Goal: Task Accomplishment & Management: Use online tool/utility

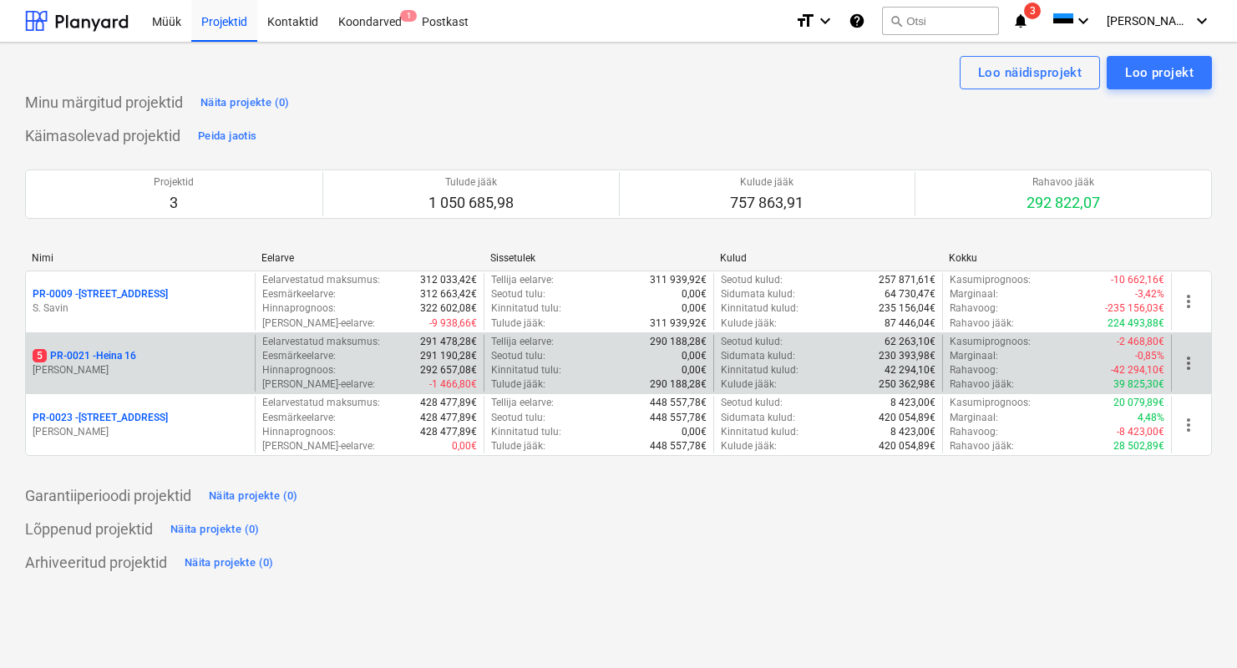
click at [139, 342] on div "5 PR-0021 - Heina 16 [PERSON_NAME]" at bounding box center [140, 364] width 229 height 58
click at [144, 357] on div "5 PR-0021 - Heina 16" at bounding box center [140, 356] width 215 height 14
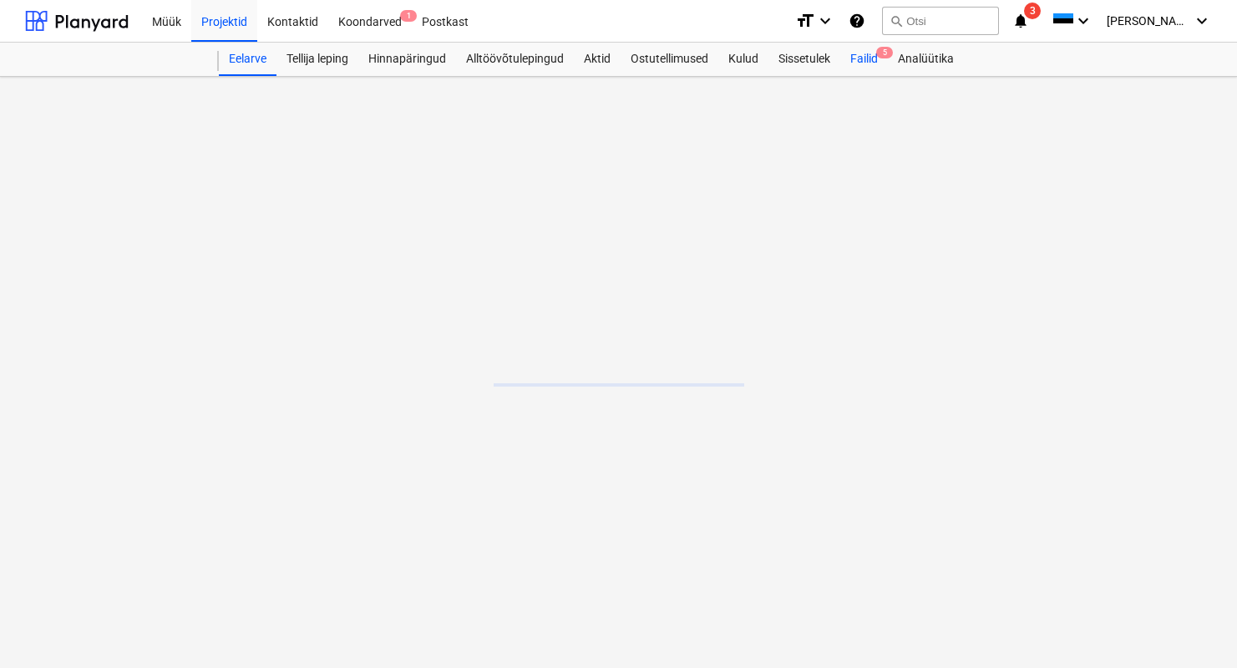
click at [875, 57] on div "Failid 5" at bounding box center [864, 59] width 48 height 33
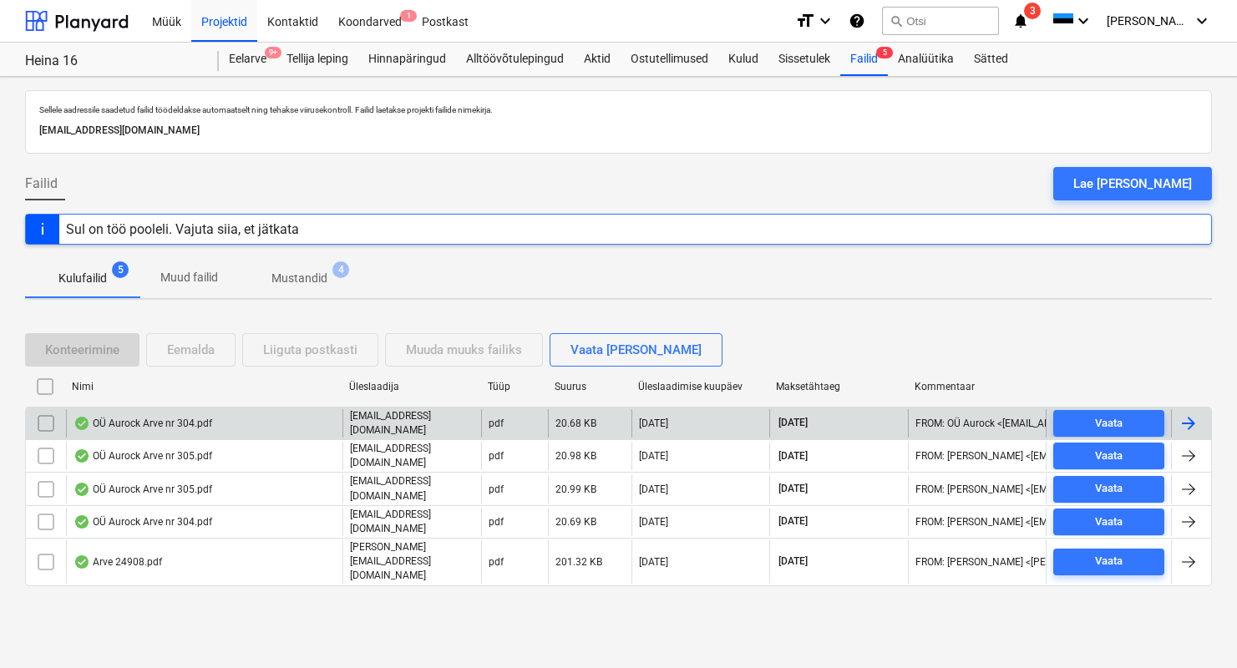
click at [124, 422] on div "OÜ Aurock Arve nr 304.pdf" at bounding box center [142, 423] width 139 height 13
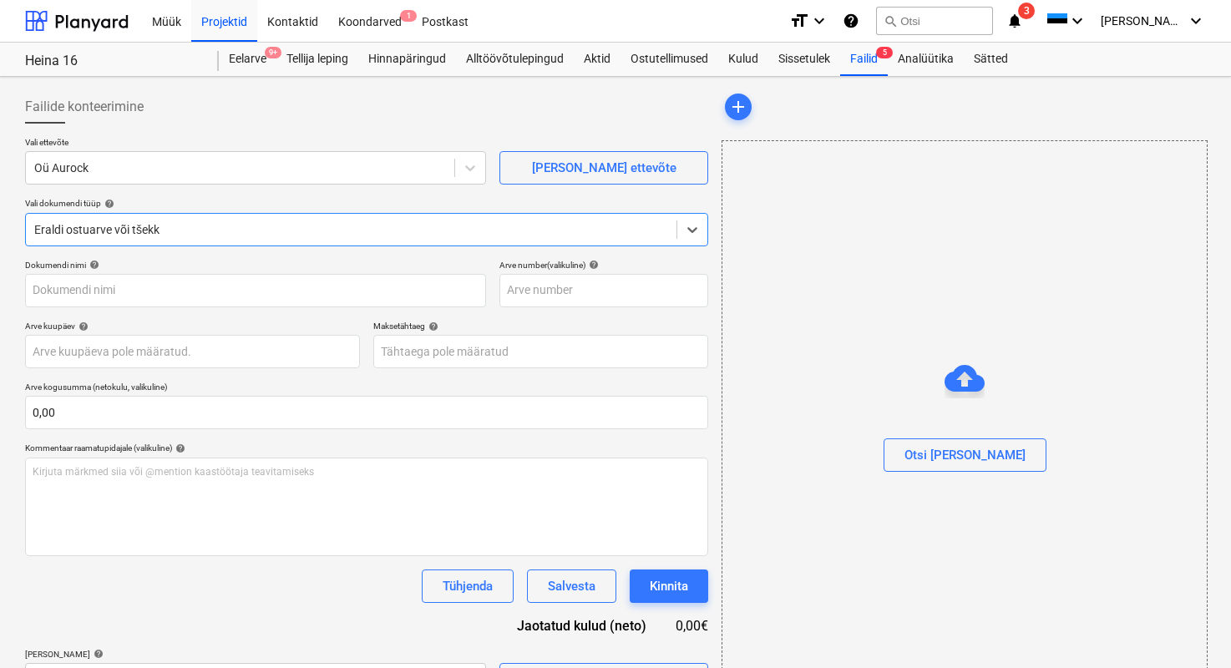
type input "304"
type input "20 Aug 2025"
type input "10 Sep 2025"
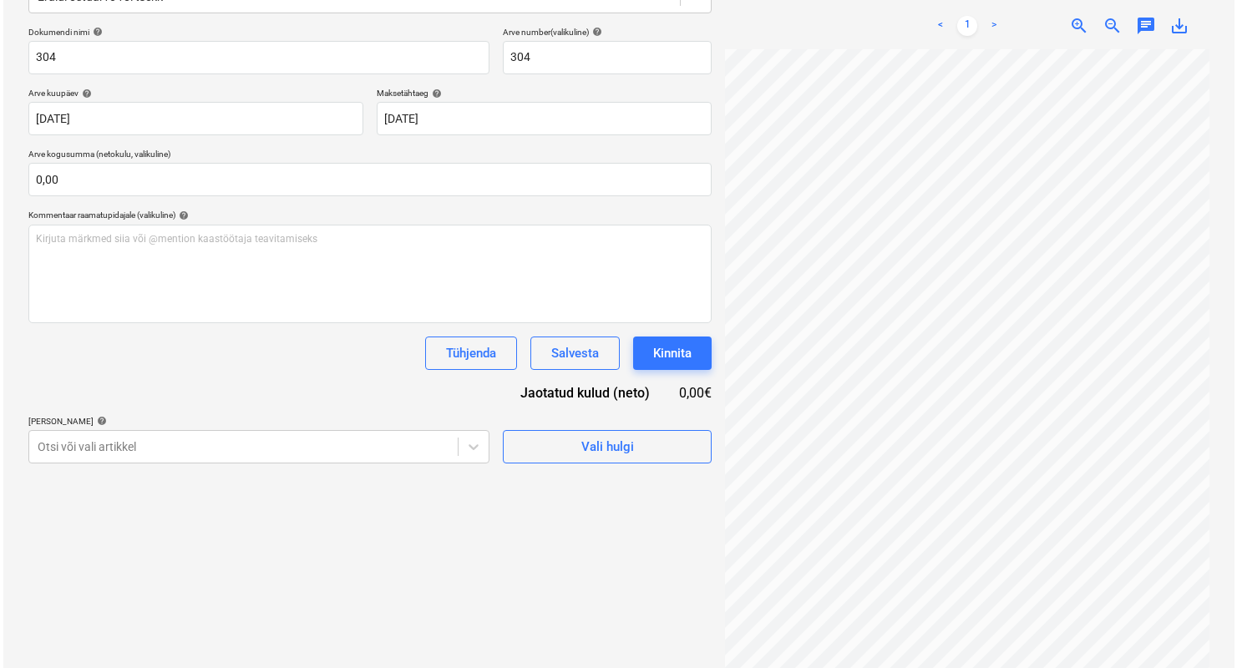
scroll to position [235, 0]
click at [629, 454] on div "Vali hulgi" at bounding box center [604, 445] width 53 height 22
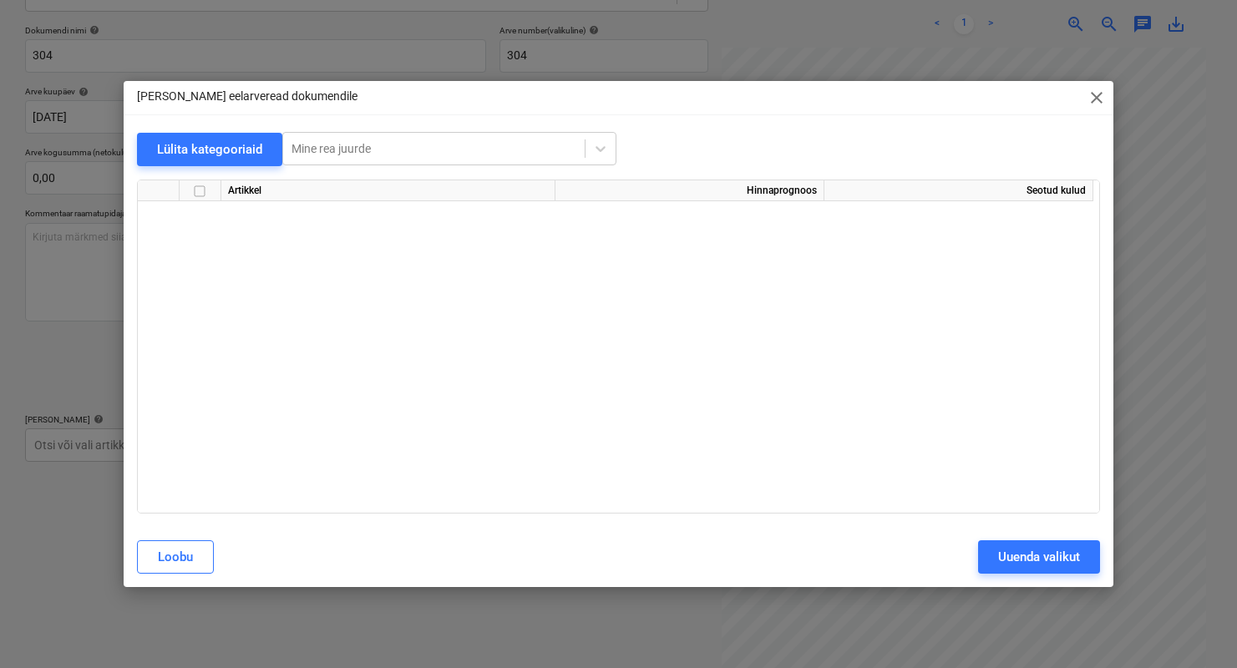
scroll to position [0, 0]
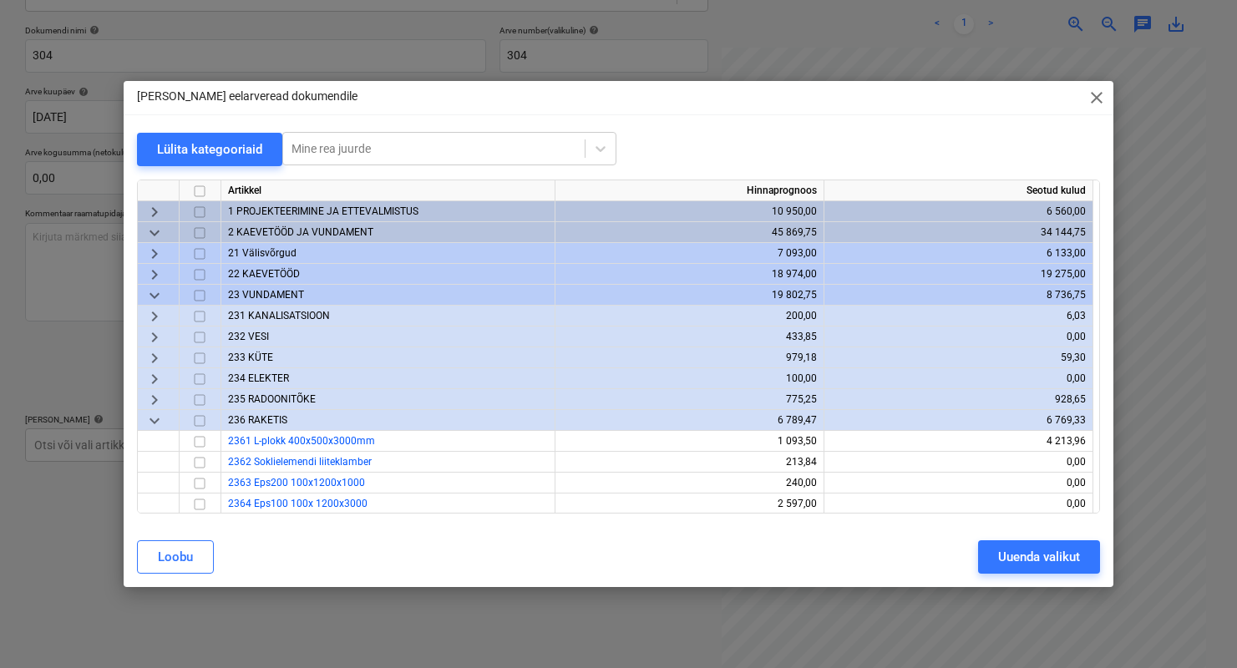
click at [156, 229] on span "keyboard_arrow_down" at bounding box center [154, 233] width 20 height 20
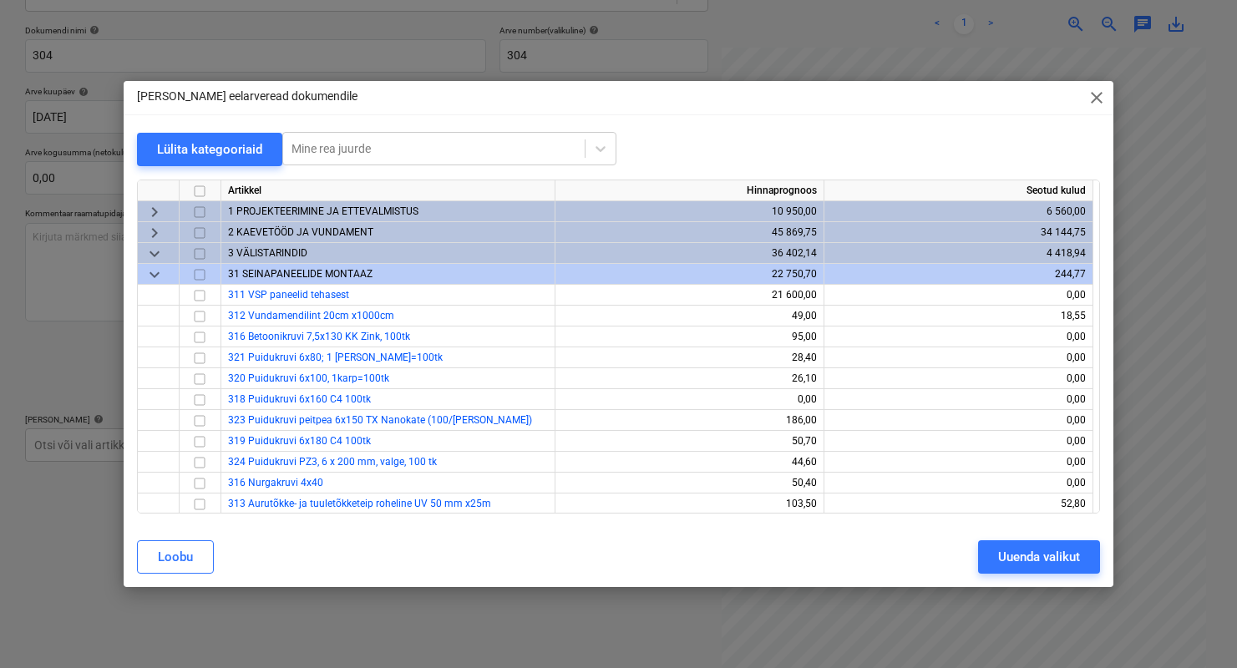
click at [155, 276] on span "keyboard_arrow_down" at bounding box center [154, 275] width 20 height 20
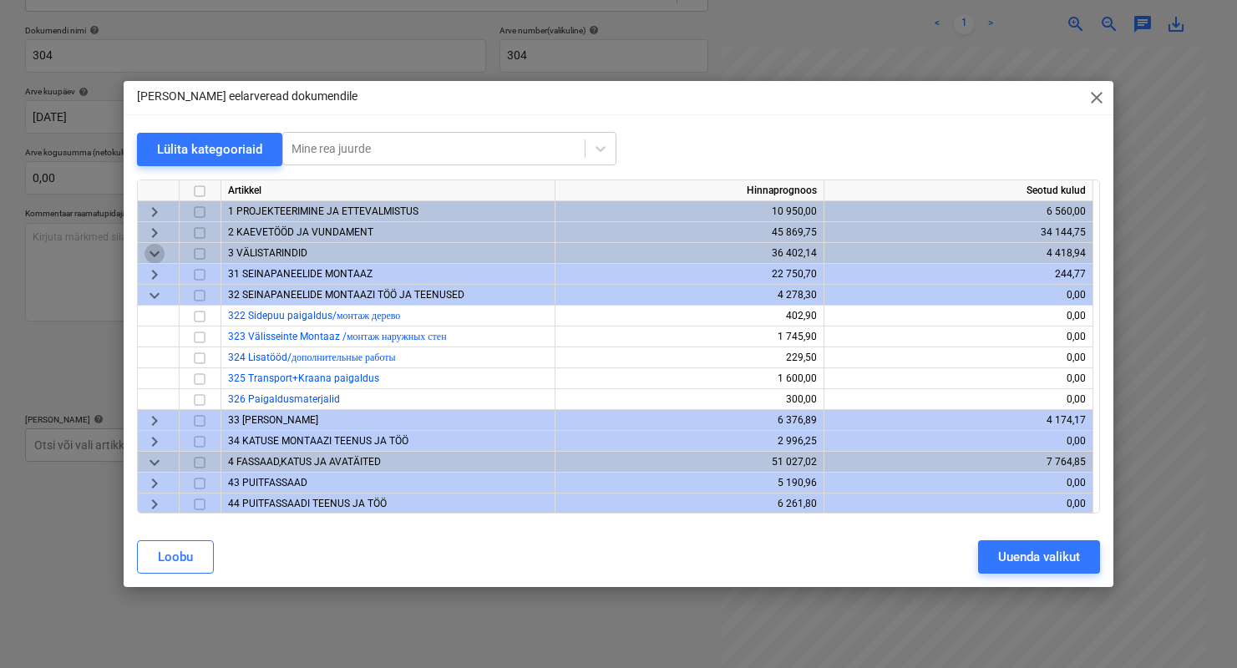
click at [155, 255] on span "keyboard_arrow_down" at bounding box center [154, 254] width 20 height 20
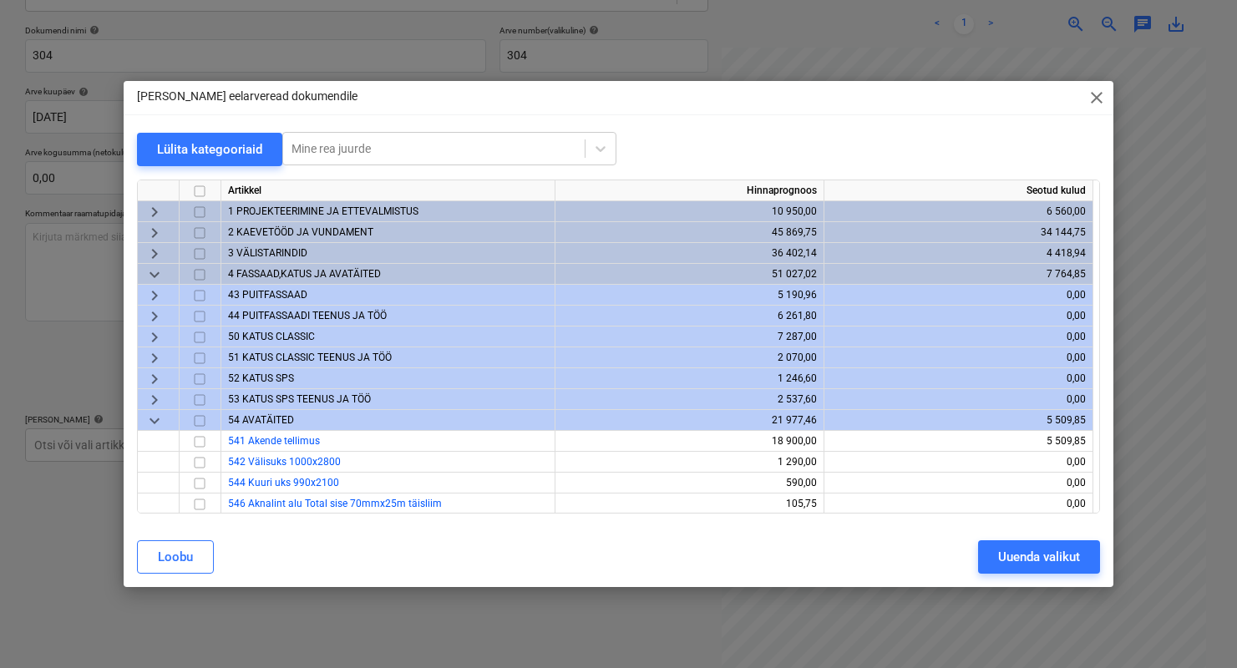
click at [155, 422] on span "keyboard_arrow_down" at bounding box center [154, 421] width 20 height 20
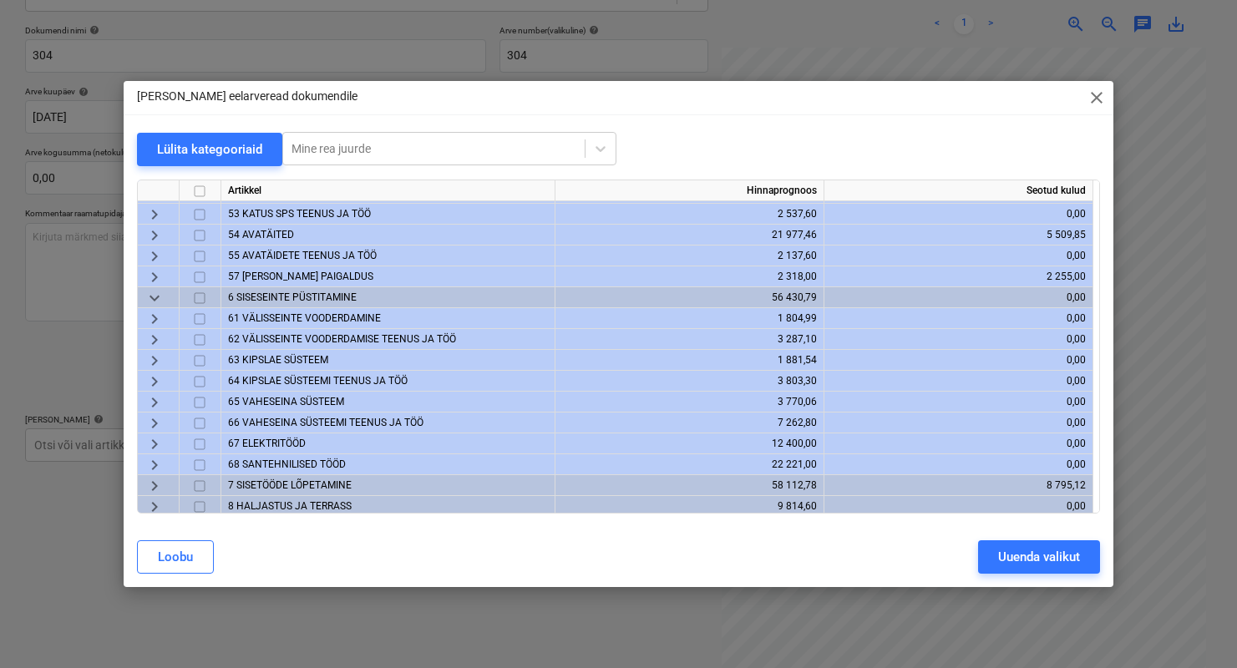
scroll to position [252, 0]
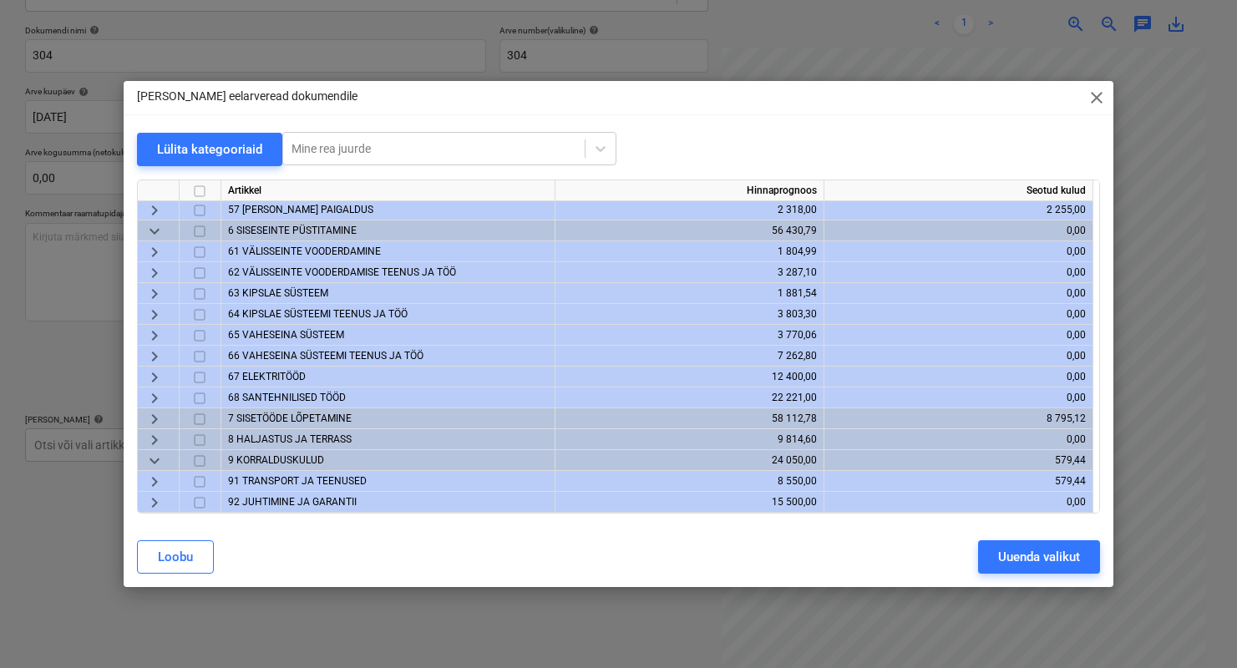
click at [157, 505] on span "keyboard_arrow_right" at bounding box center [154, 503] width 20 height 20
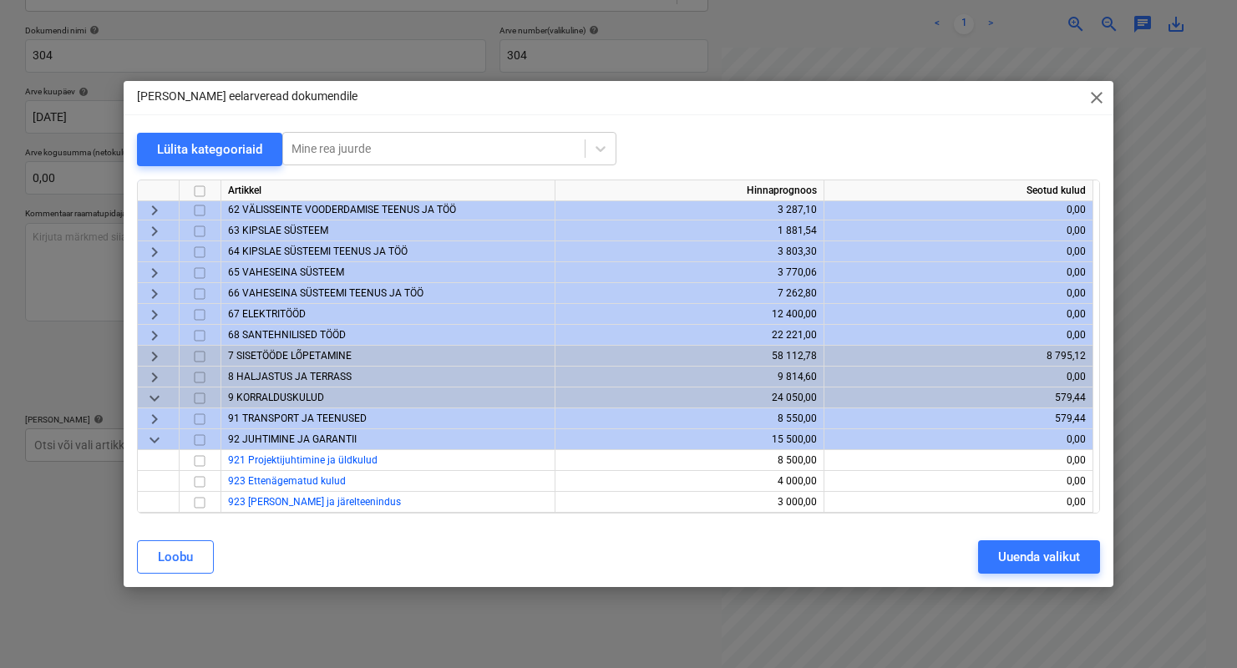
click at [270, 394] on span "9 KORRALDUSKULUD" at bounding box center [276, 398] width 96 height 12
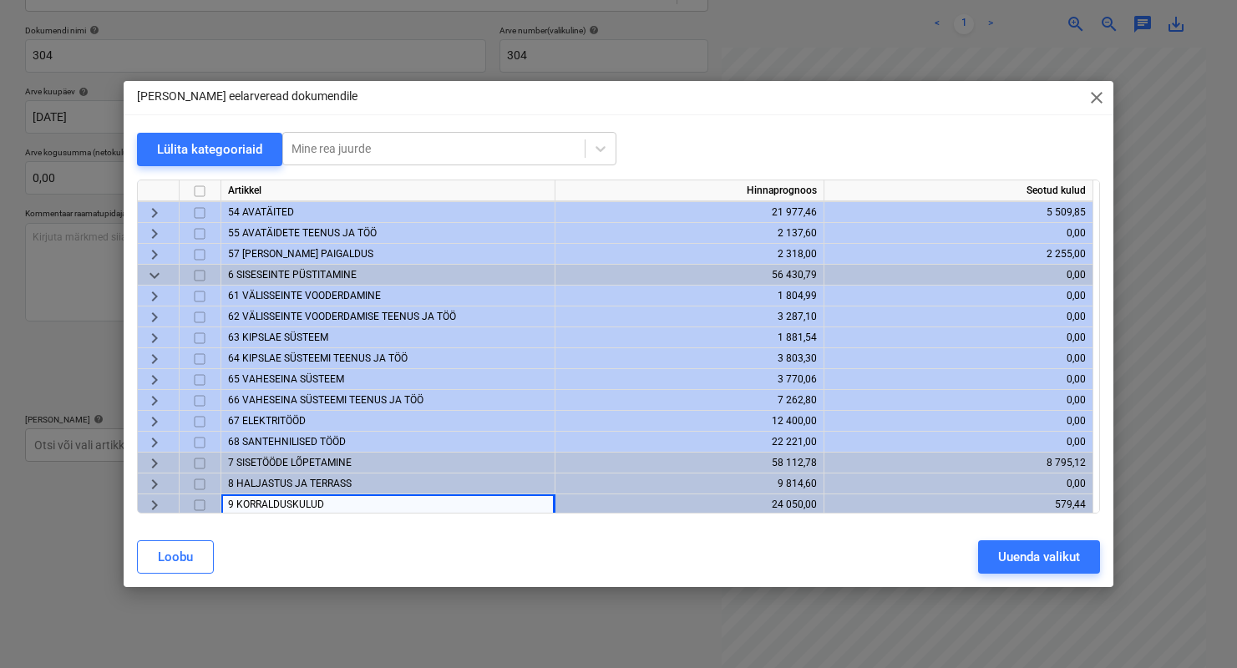
scroll to position [207, 0]
click at [280, 483] on span "8 HALJASTUS JA TERRASS" at bounding box center [290, 484] width 124 height 12
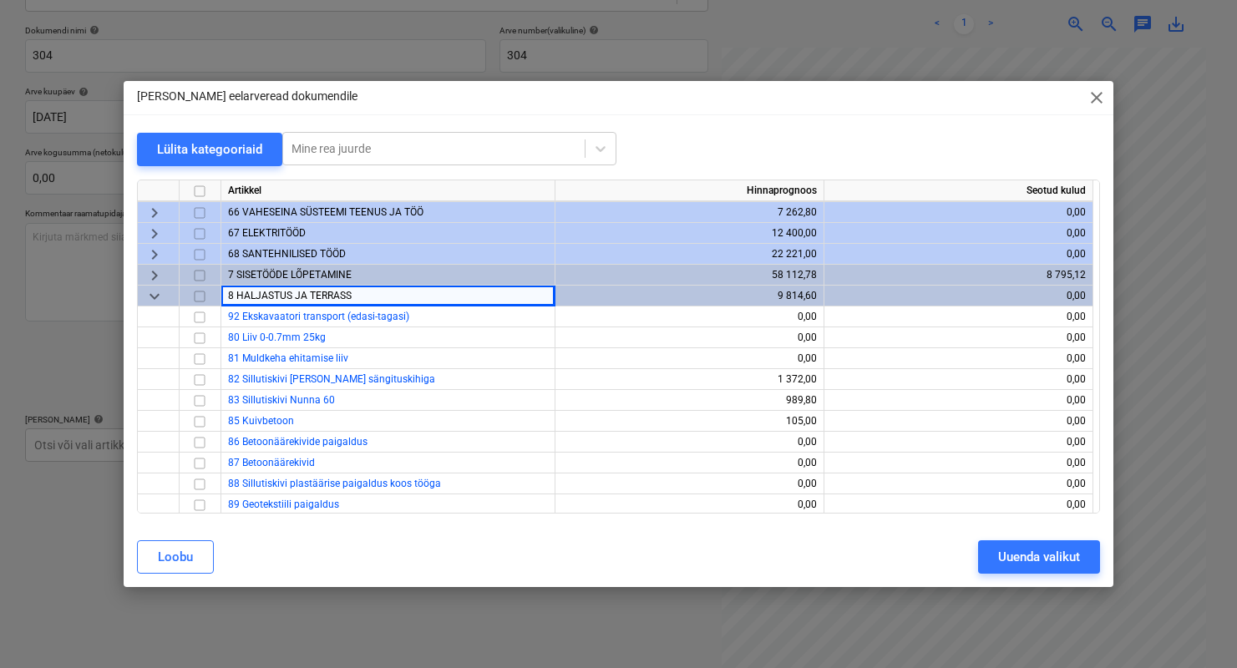
scroll to position [352, 0]
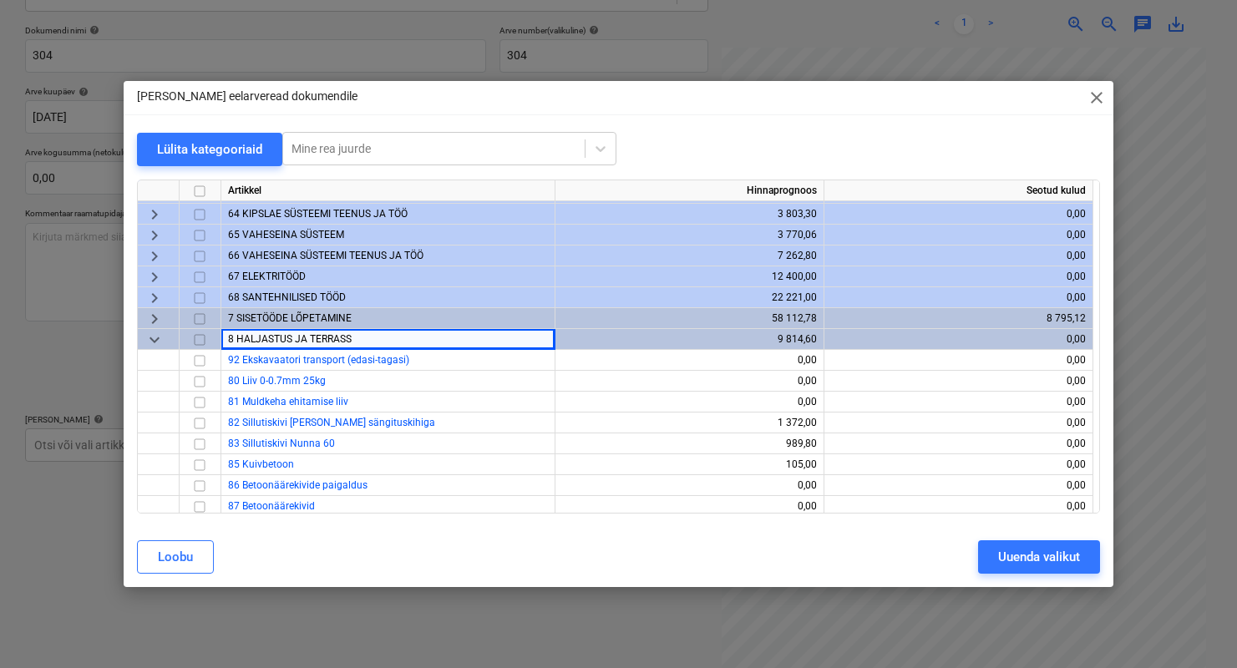
click at [151, 336] on span "keyboard_arrow_down" at bounding box center [154, 340] width 20 height 20
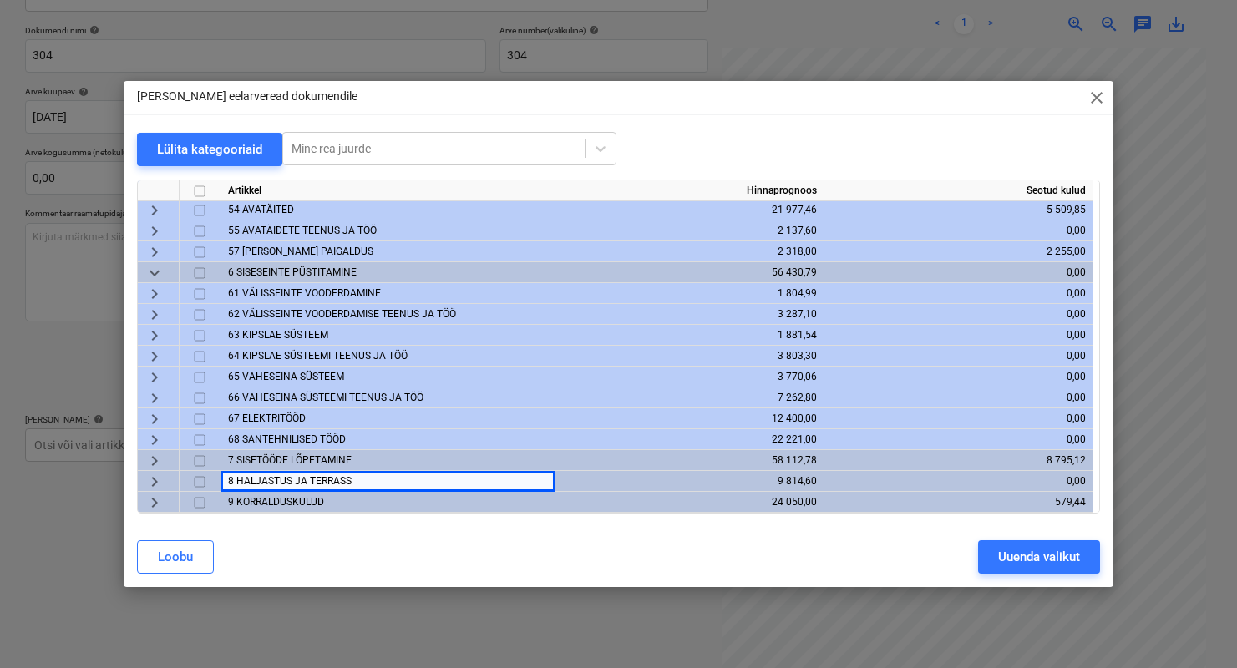
scroll to position [210, 0]
click at [261, 497] on span "9 KORRALDUSKULUD" at bounding box center [276, 502] width 96 height 12
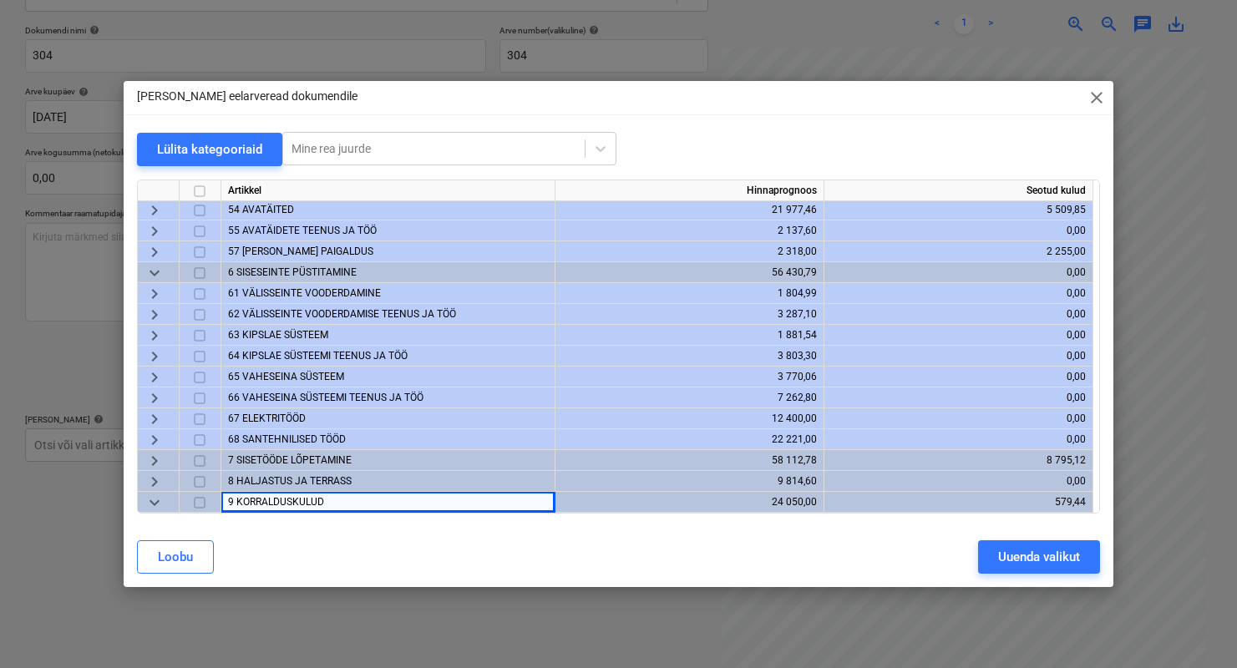
click at [158, 499] on span "keyboard_arrow_down" at bounding box center [154, 503] width 20 height 20
click at [159, 499] on span "keyboard_arrow_right" at bounding box center [154, 503] width 20 height 20
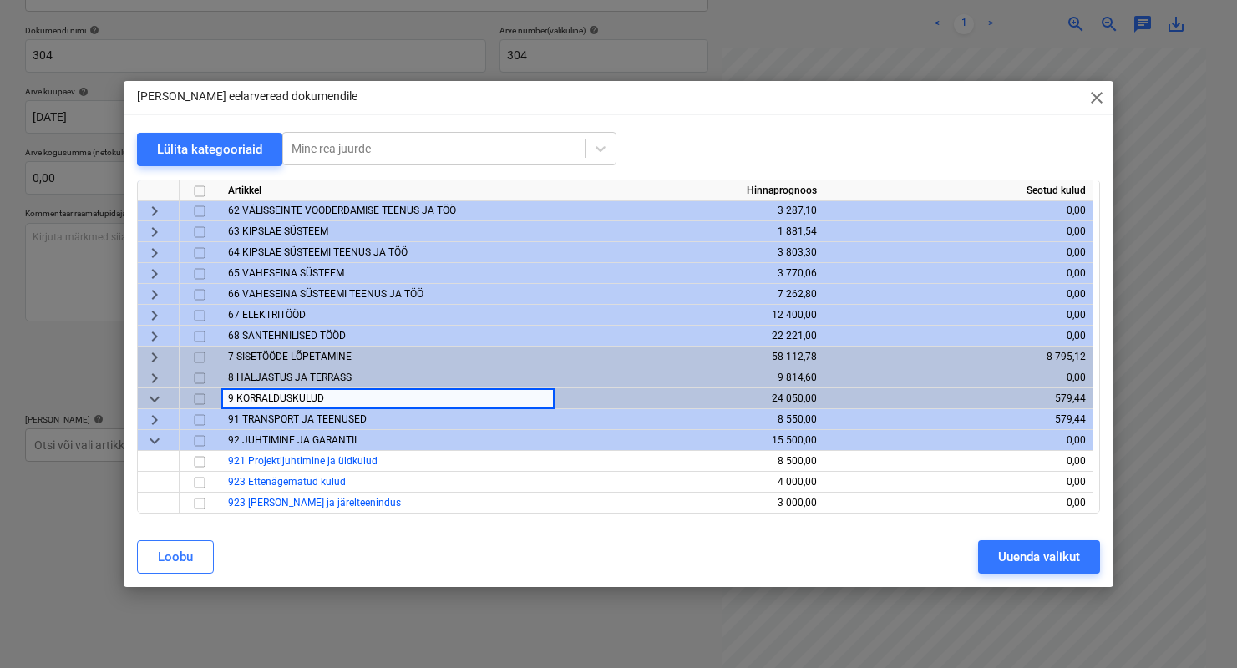
scroll to position [315, 0]
click at [259, 418] on span "91 TRANSPORT JA TEENUSED" at bounding box center [297, 418] width 139 height 12
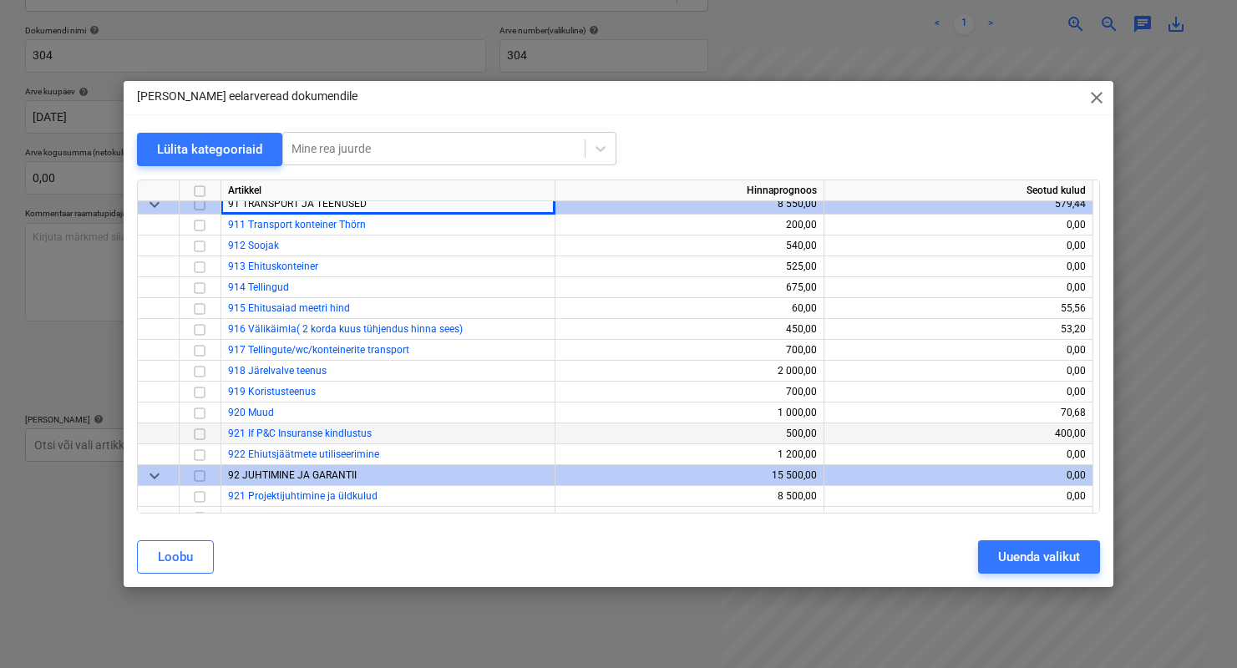
scroll to position [530, 0]
click at [203, 453] on input "checkbox" at bounding box center [200, 454] width 20 height 20
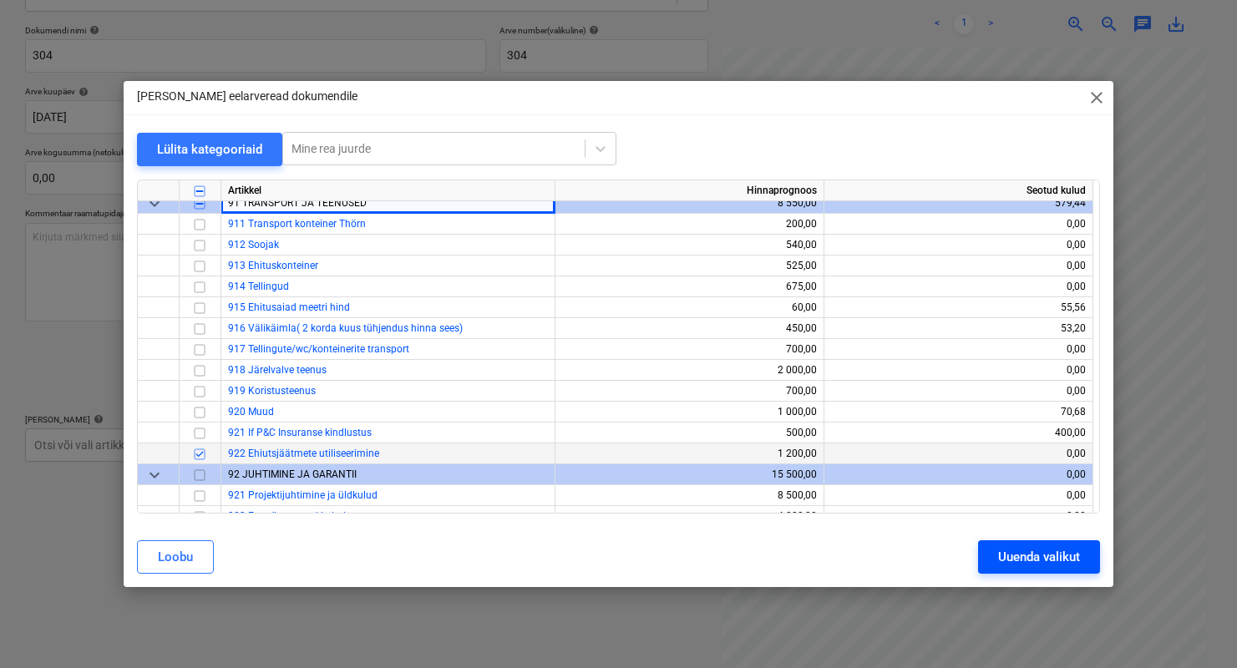
click at [1022, 558] on div "Uuenda valikut" at bounding box center [1039, 557] width 82 height 22
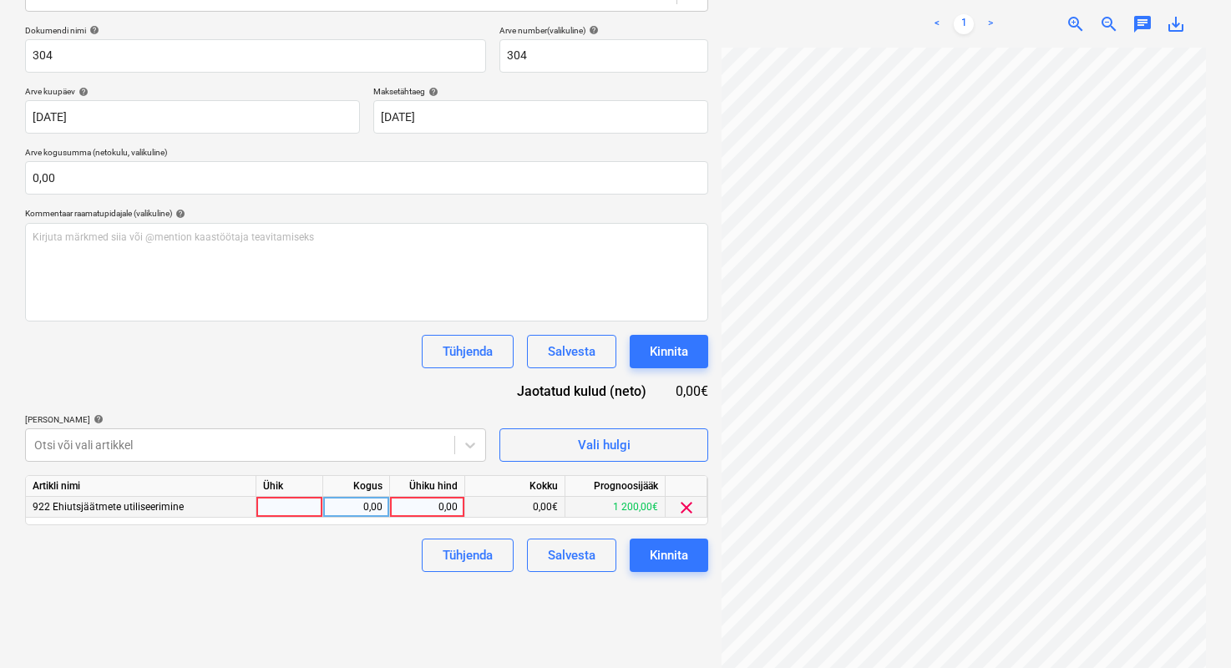
click at [293, 504] on div at bounding box center [289, 507] width 67 height 21
type input "1"
click at [360, 505] on div "0,00" at bounding box center [356, 507] width 53 height 21
click at [421, 504] on div "0,00" at bounding box center [427, 507] width 61 height 21
type input "170"
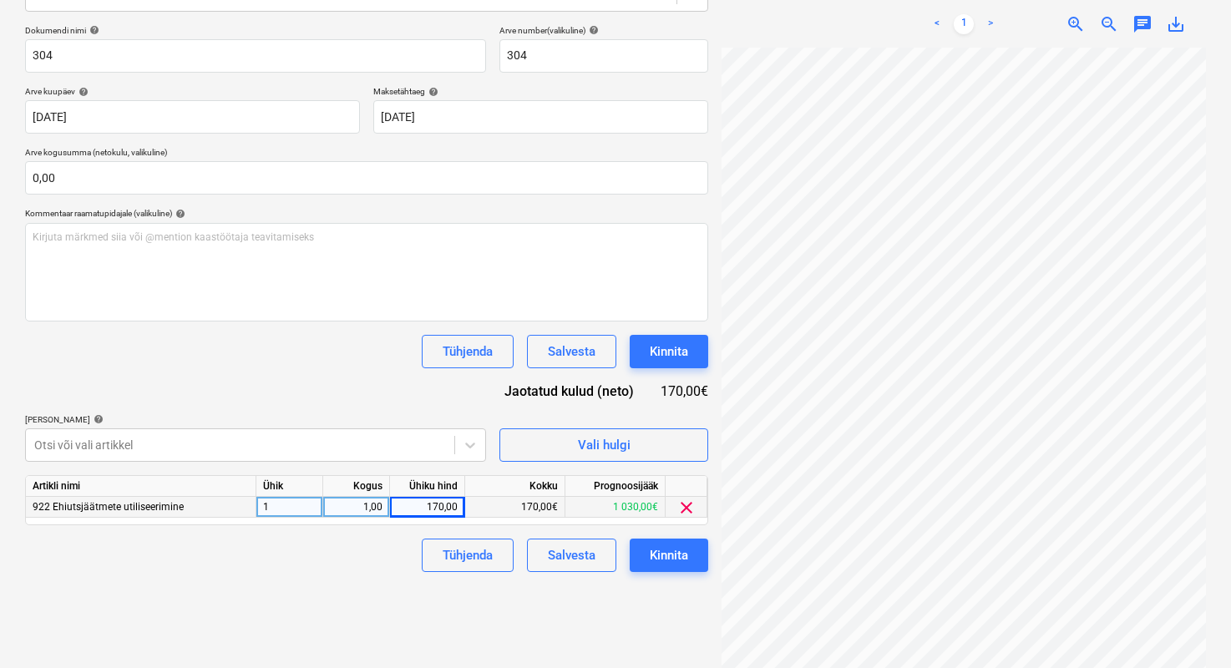
click at [377, 595] on div "Failide konteerimine Vali ettevõte Oü Aurock Lisa uus ettevõte Vali dokumendi t…" at bounding box center [366, 262] width 696 height 827
click at [652, 564] on div "Kinnita" at bounding box center [669, 555] width 38 height 22
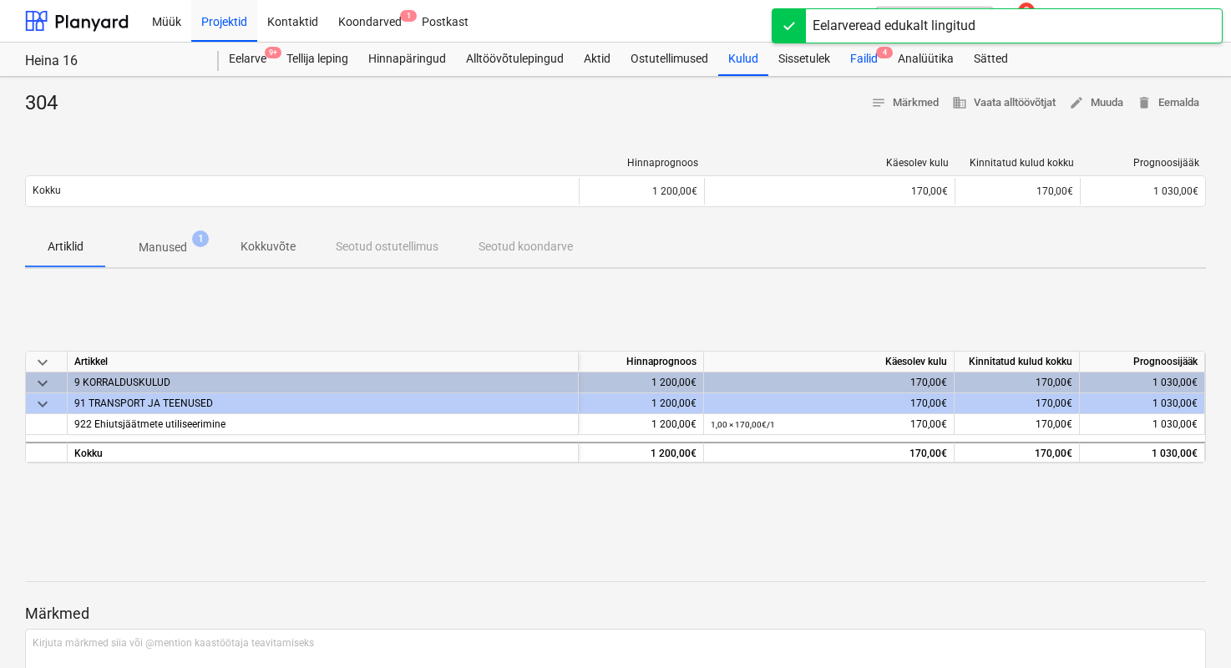
click at [864, 63] on div "Failid 4" at bounding box center [864, 59] width 48 height 33
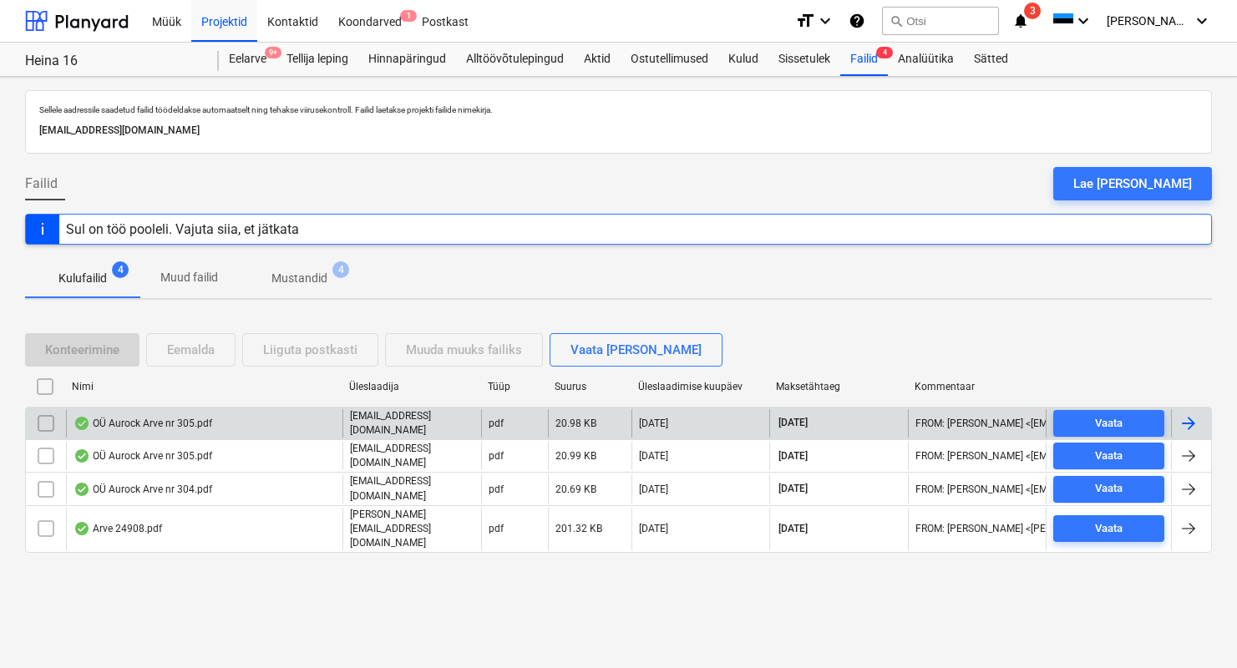
click at [42, 422] on input "checkbox" at bounding box center [46, 423] width 27 height 27
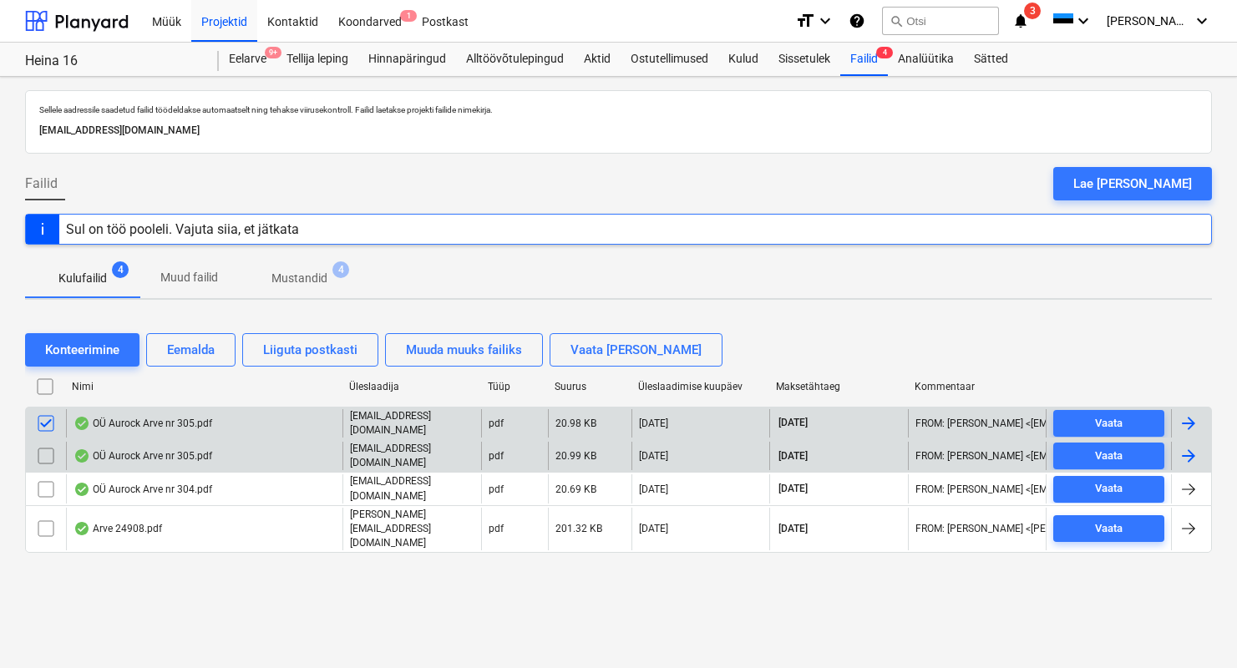
click at [49, 451] on input "checkbox" at bounding box center [46, 456] width 27 height 27
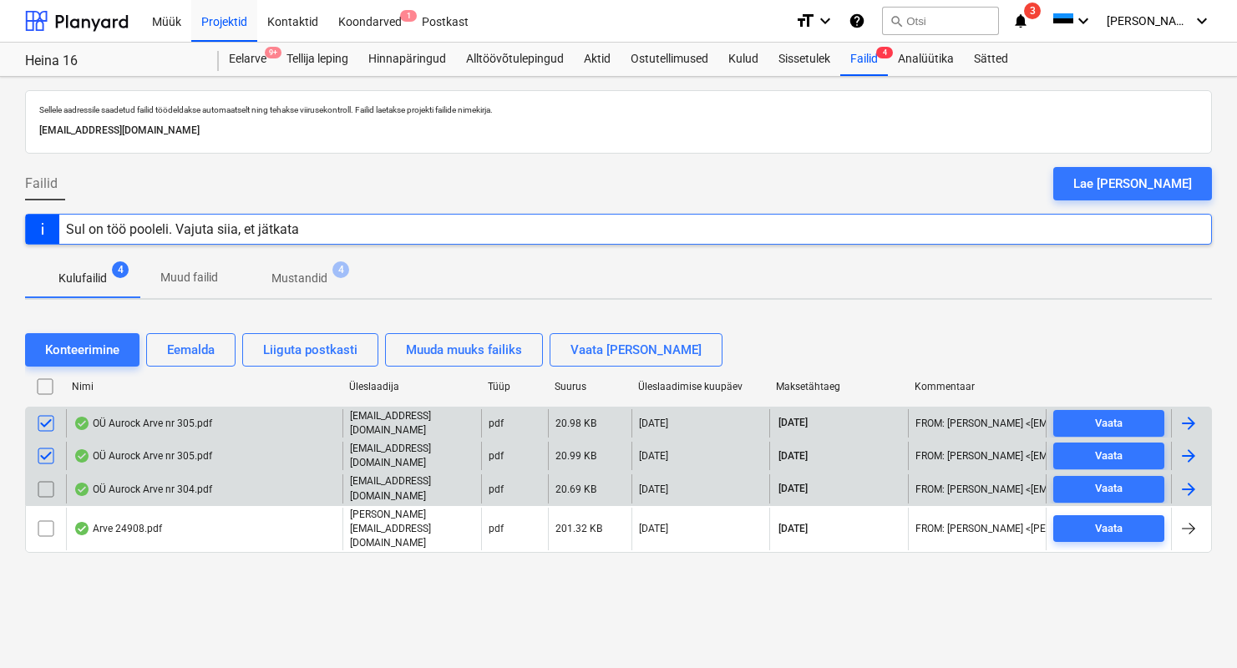
click at [47, 483] on input "checkbox" at bounding box center [46, 489] width 27 height 27
click at [41, 450] on input "checkbox" at bounding box center [46, 456] width 27 height 27
click at [43, 485] on input "checkbox" at bounding box center [46, 489] width 27 height 27
click at [155, 425] on div "OÜ Aurock Arve nr 305.pdf" at bounding box center [142, 423] width 139 height 13
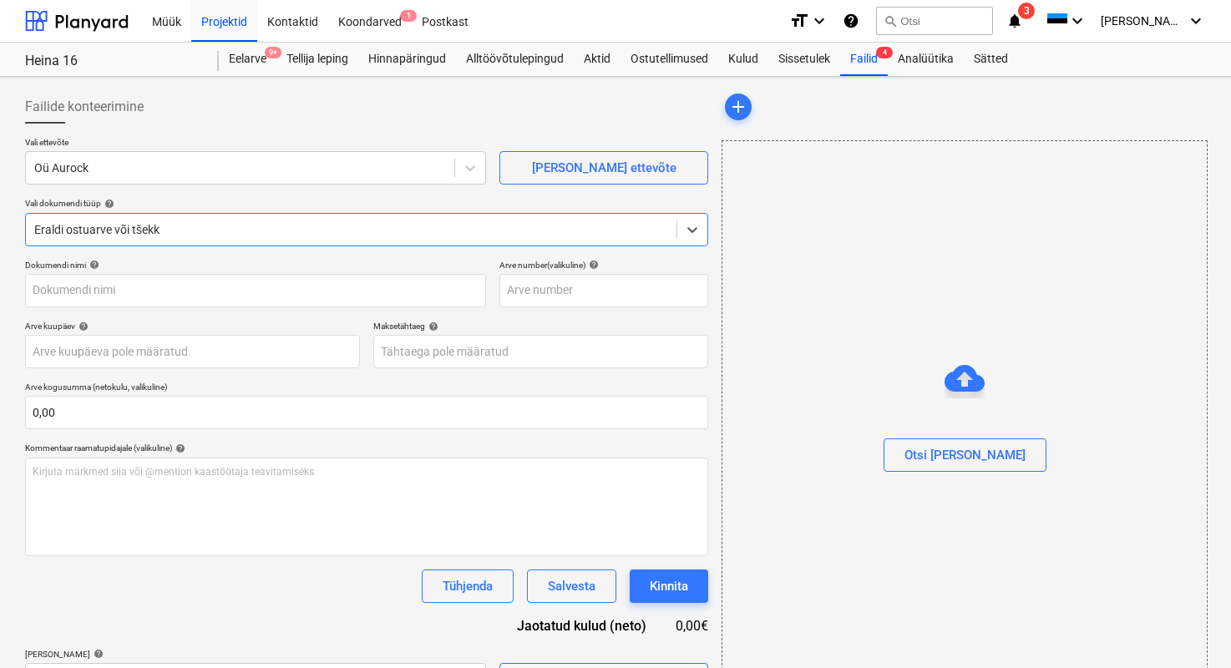
type input "305"
type input "21 Aug 2025"
type input "11 Sep 2025"
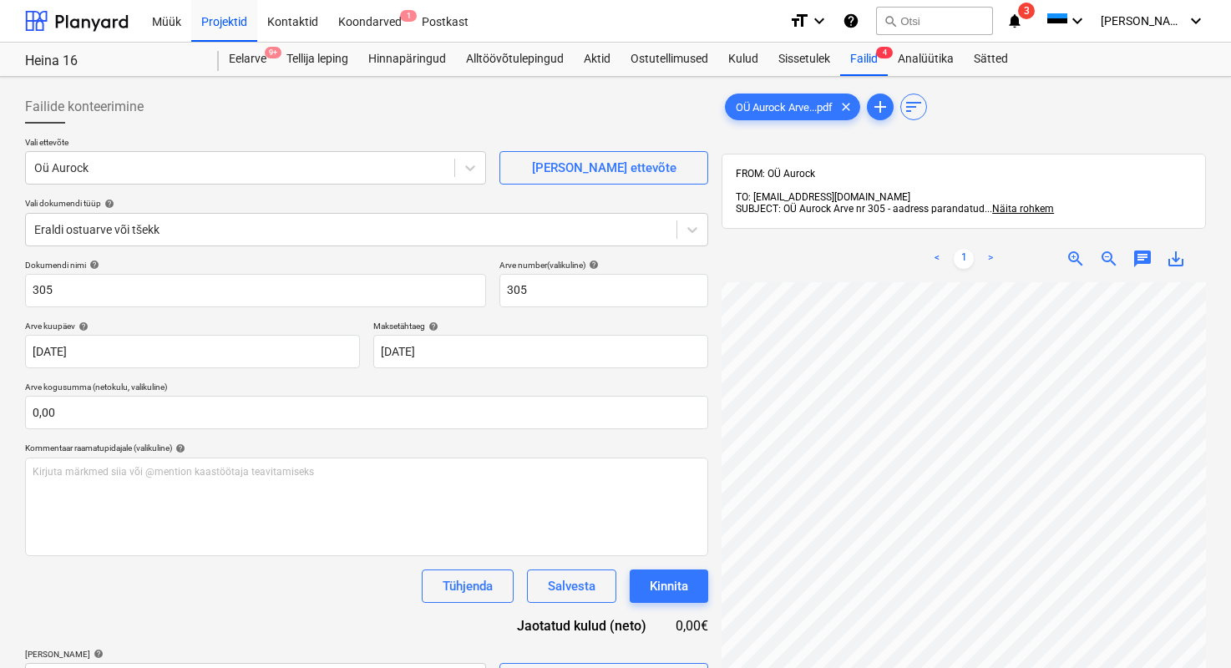
scroll to position [446, 271]
click at [872, 58] on div "Failid 4" at bounding box center [864, 59] width 48 height 33
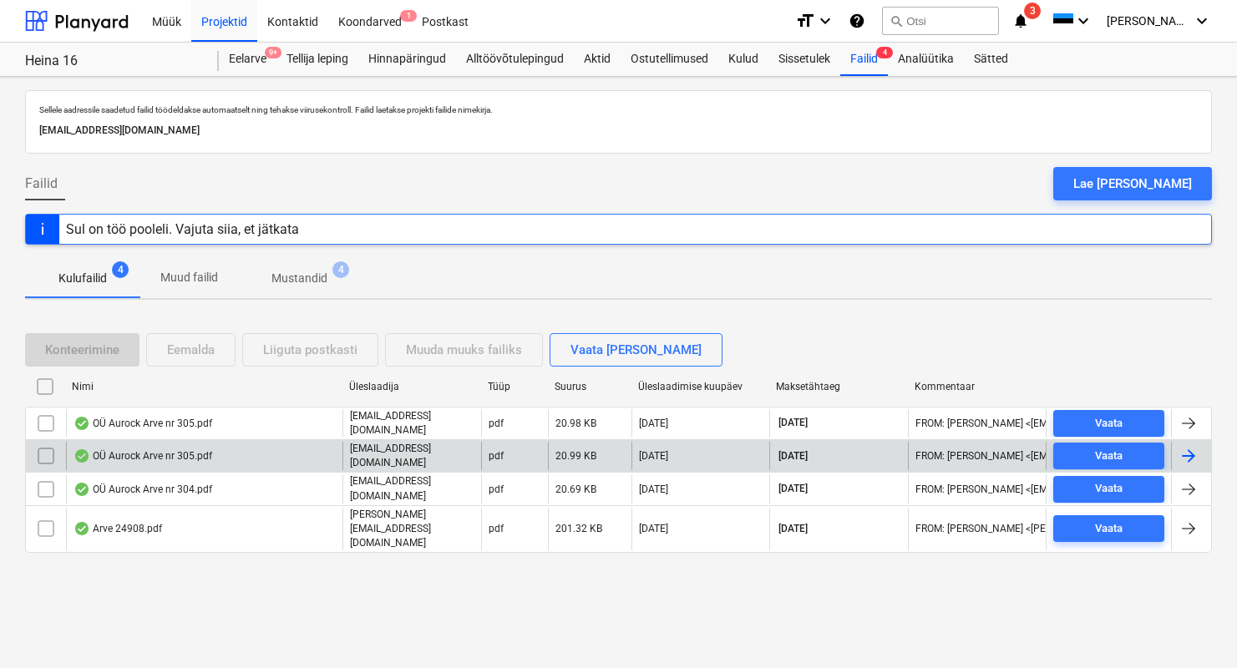
click at [134, 453] on div "OÜ Aurock Arve nr 305.pdf" at bounding box center [142, 455] width 139 height 13
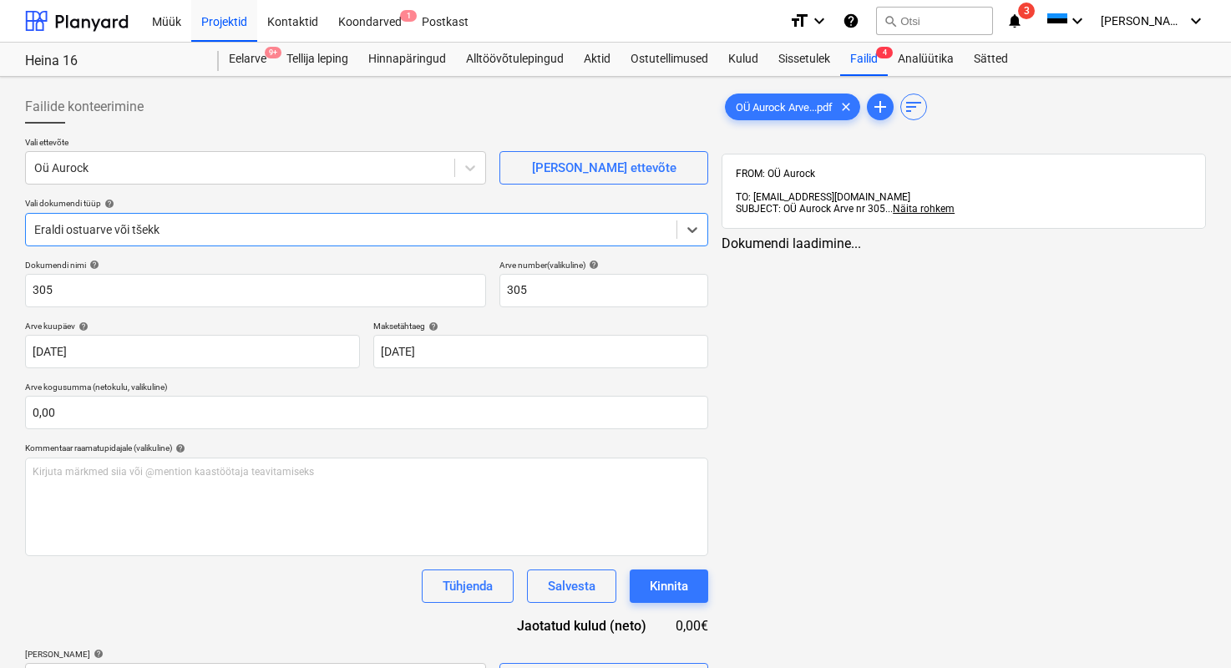
type input "305"
type input "21 Aug 2025"
type input "11 Sep 2025"
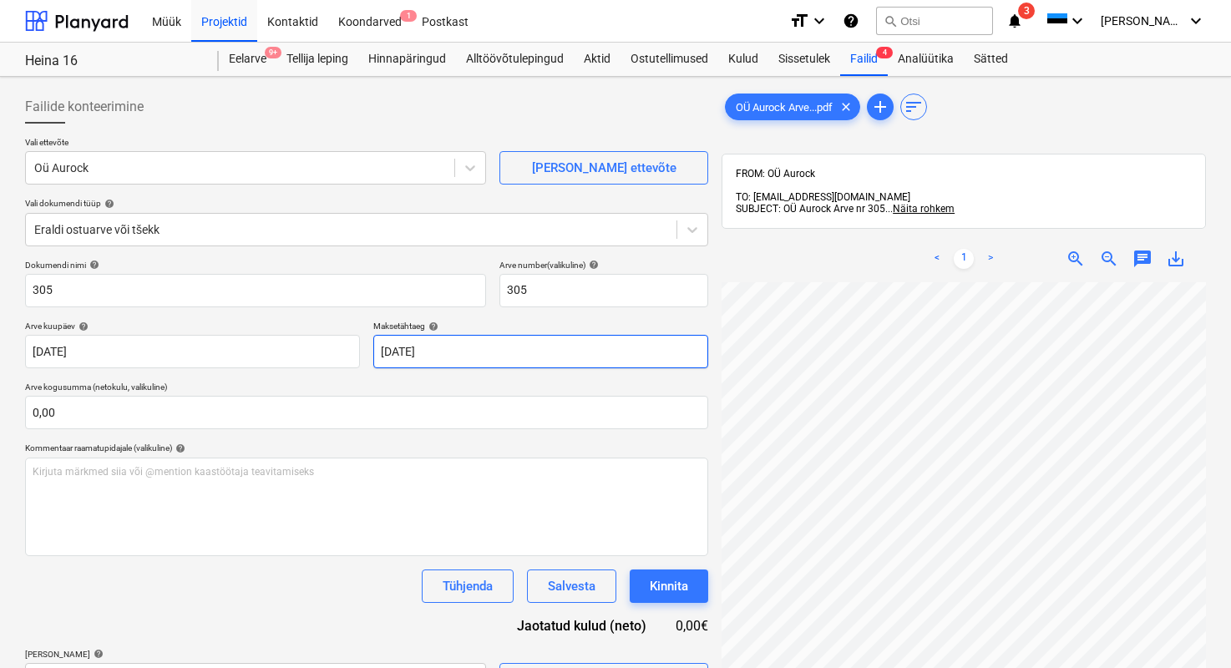
scroll to position [281, 31]
click at [851, 53] on div "Failid 4" at bounding box center [864, 59] width 48 height 33
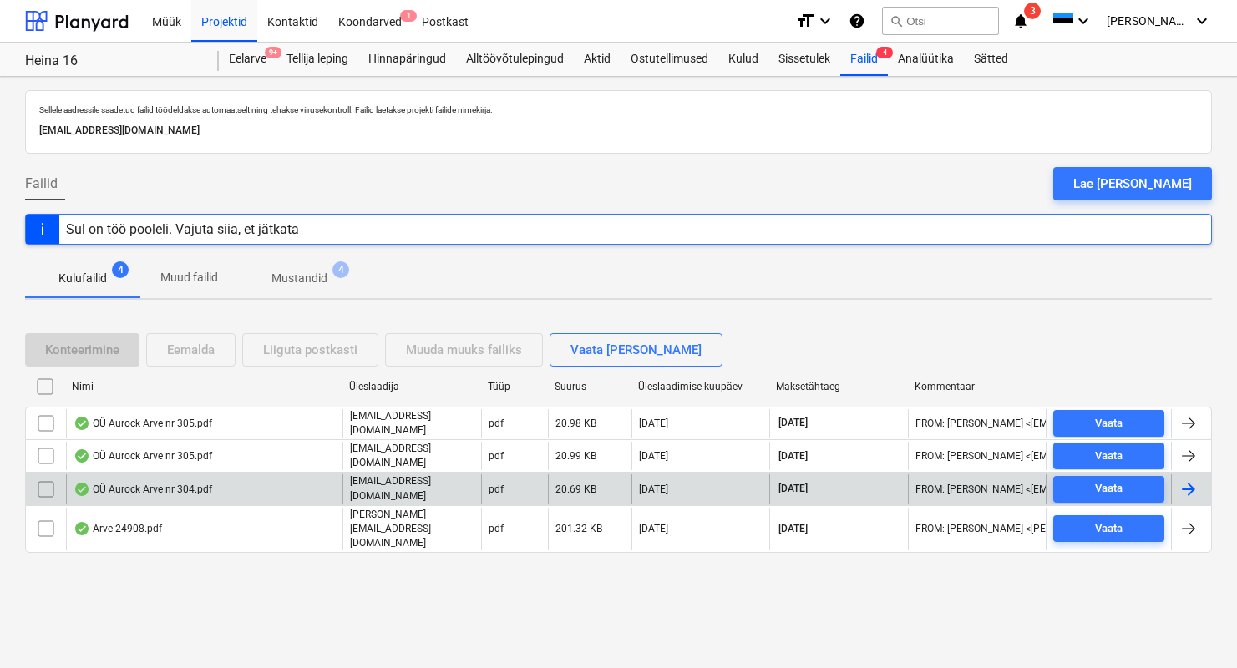
click at [161, 483] on div "OÜ Aurock Arve nr 304.pdf" at bounding box center [142, 489] width 139 height 13
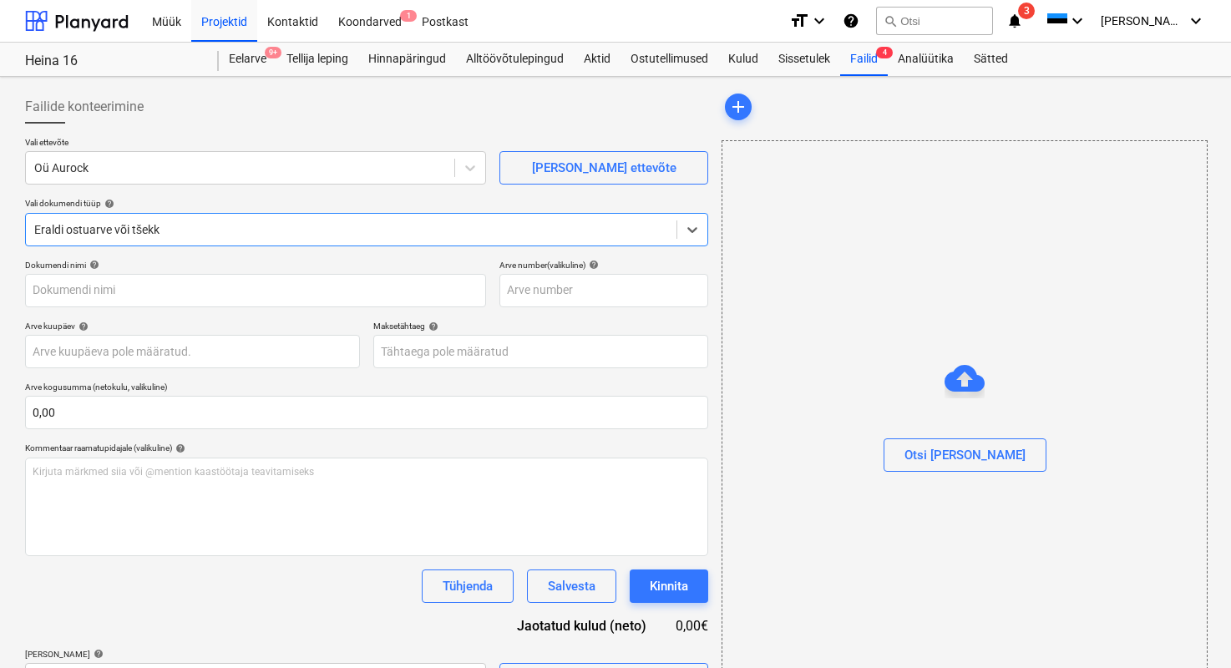
type input "304"
type input "20 Aug 2025"
type input "10 Sep 2025"
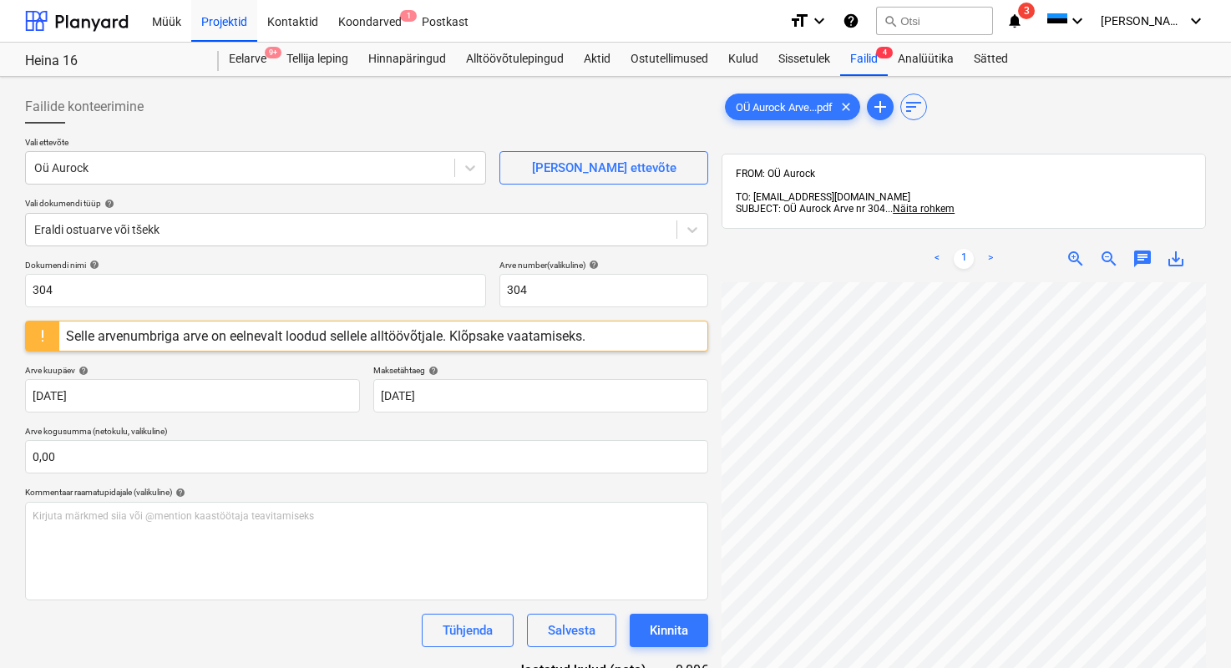
scroll to position [38, 271]
click at [872, 68] on div "Failid 4" at bounding box center [864, 59] width 48 height 33
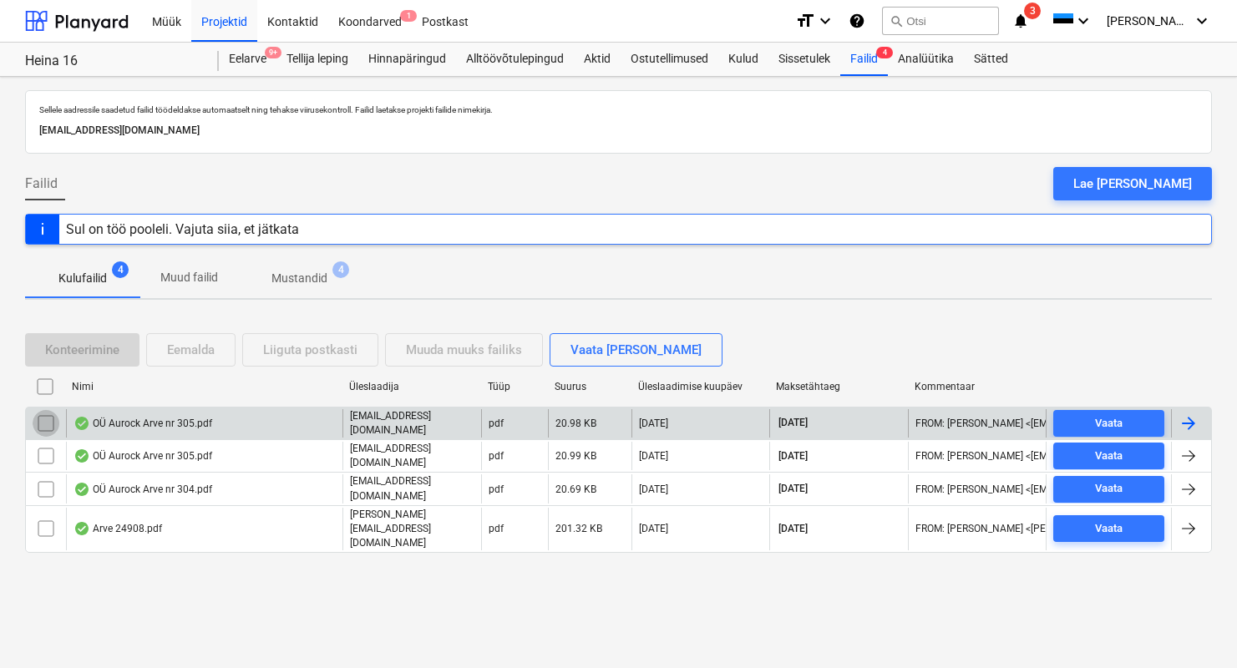
click at [50, 427] on input "checkbox" at bounding box center [46, 423] width 27 height 27
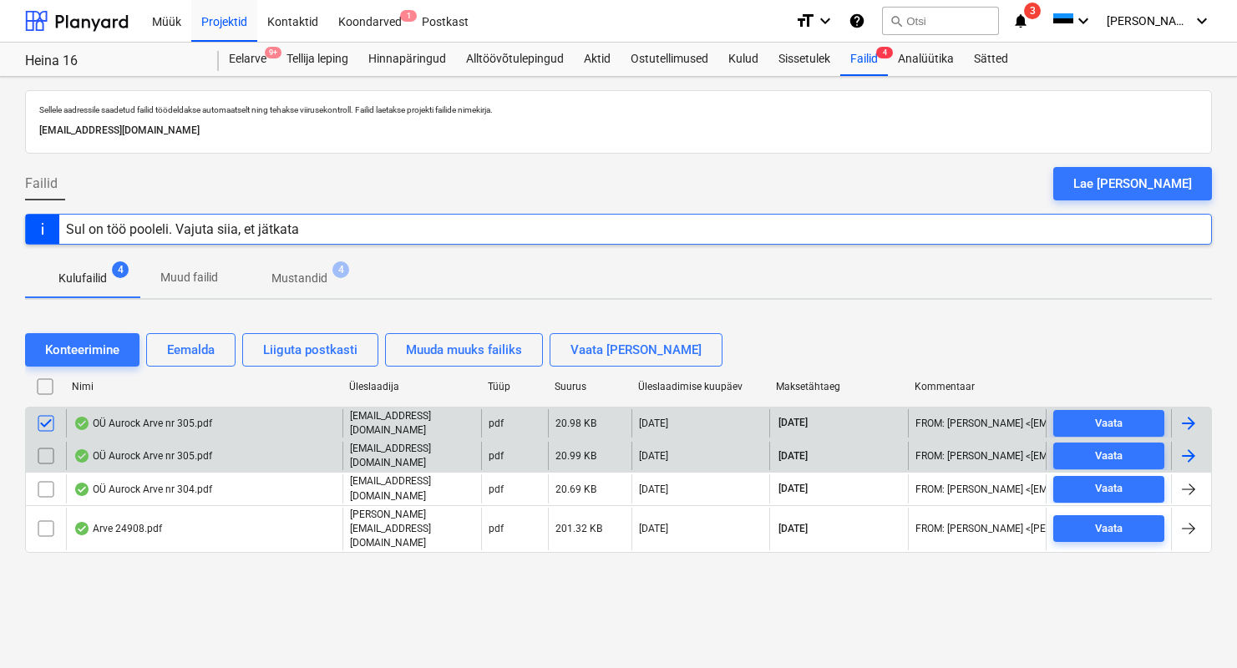
click at [48, 449] on input "checkbox" at bounding box center [46, 456] width 27 height 27
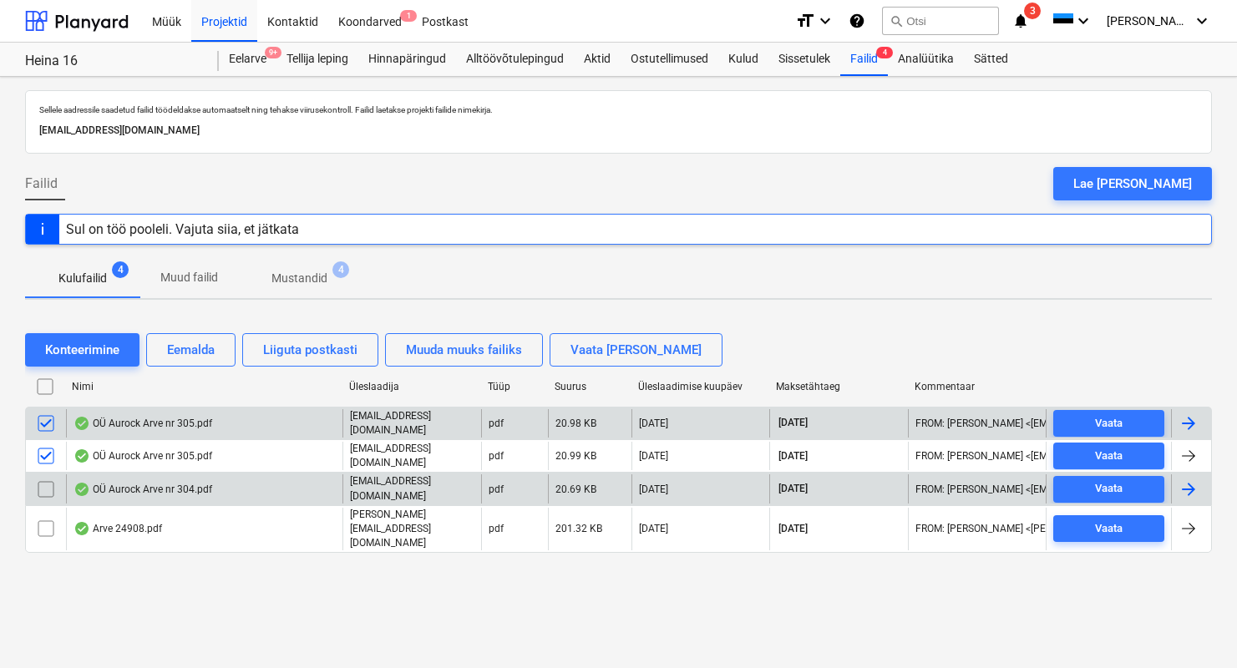
click at [48, 482] on input "checkbox" at bounding box center [46, 489] width 27 height 27
click at [206, 350] on div "Eemalda" at bounding box center [191, 350] width 48 height 22
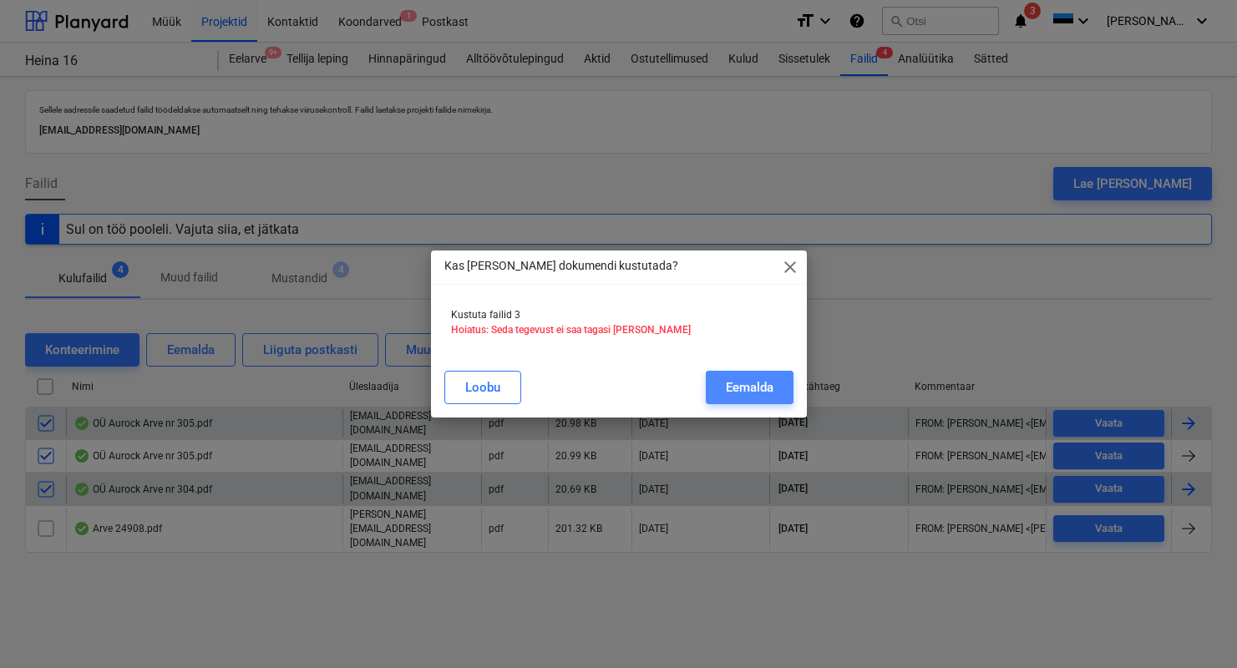
click at [726, 387] on div "Eemalda" at bounding box center [750, 388] width 48 height 22
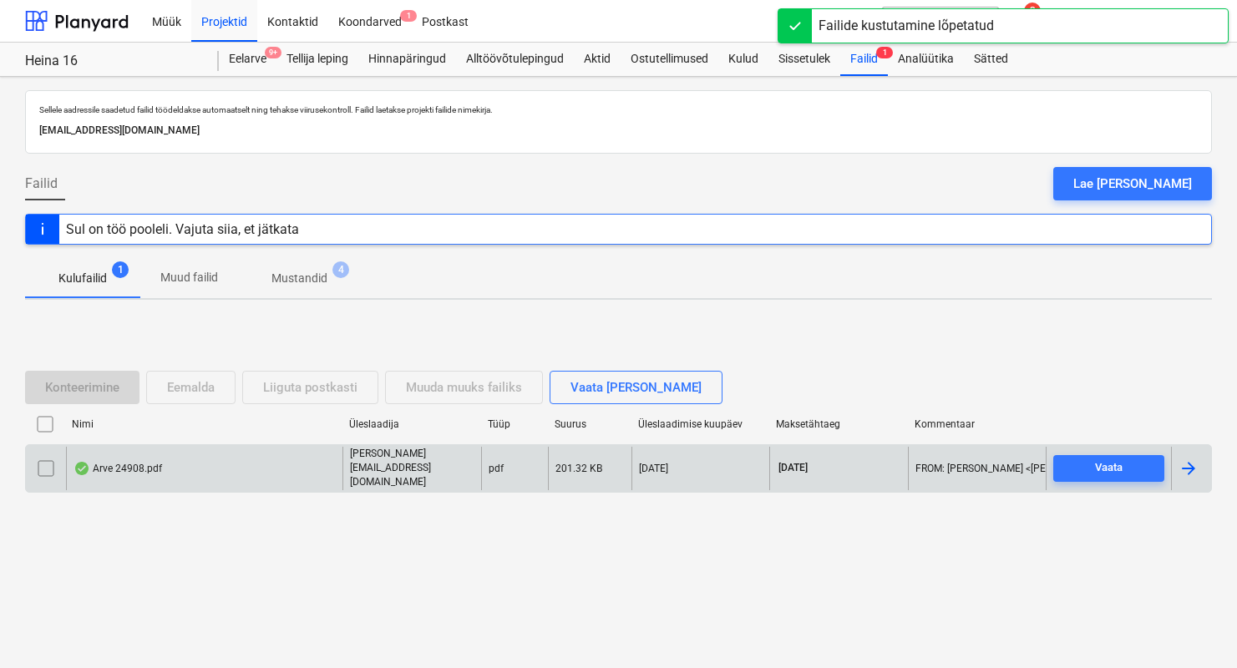
click at [142, 467] on div "Arve 24908.pdf" at bounding box center [117, 468] width 89 height 13
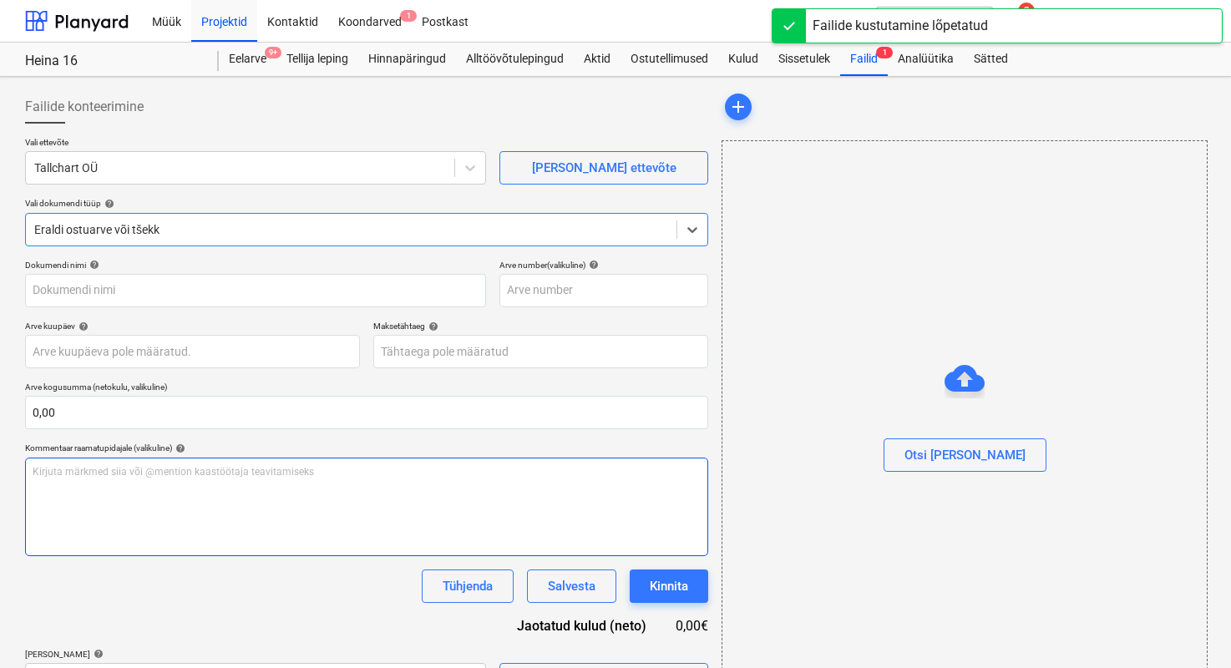
type input "24908"
type input "22 Aug 2025"
type input "12 Sep 2025"
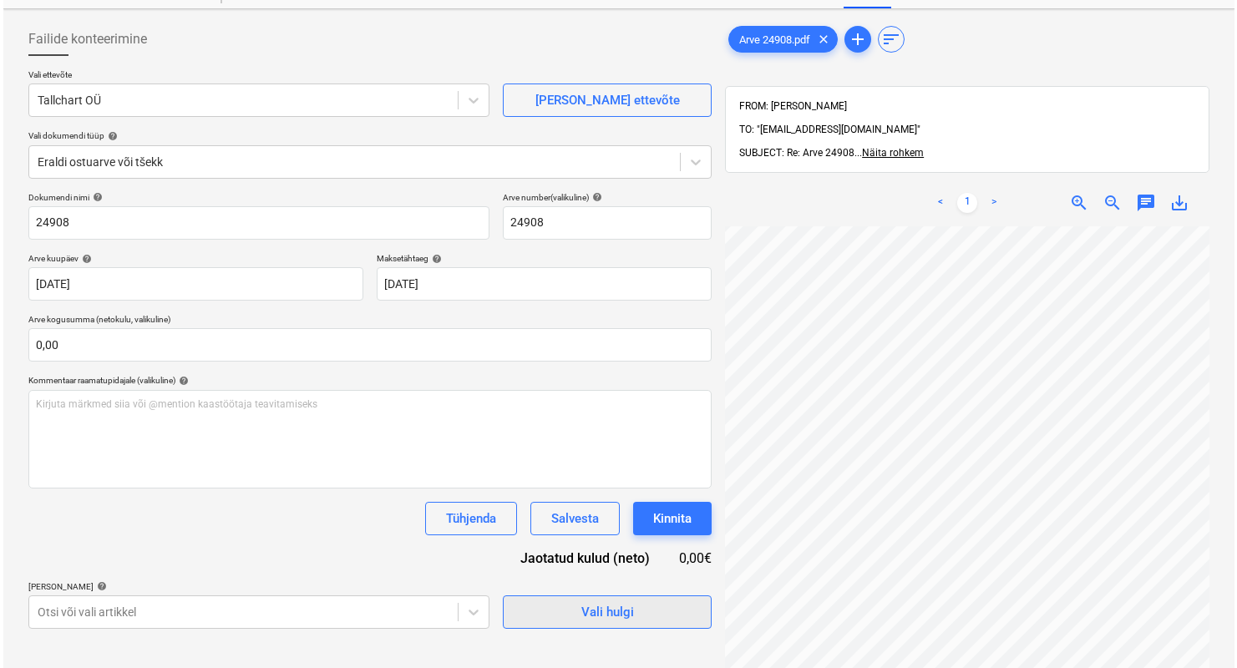
scroll to position [144, 0]
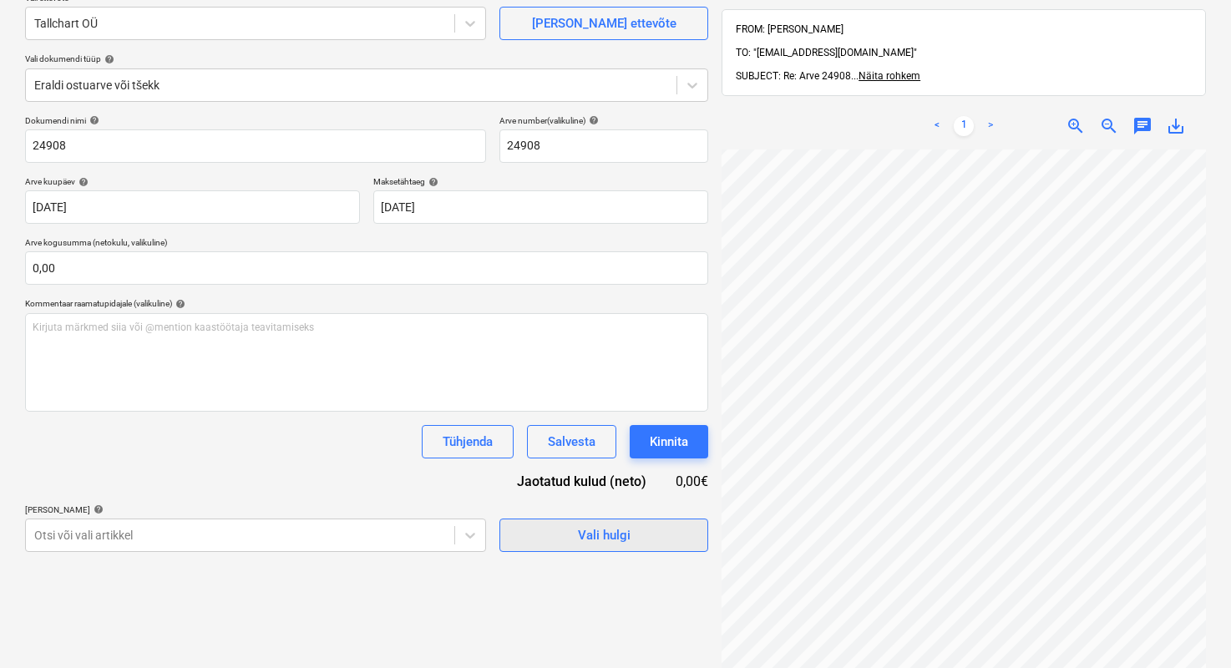
click at [607, 542] on div "Vali hulgi" at bounding box center [604, 535] width 53 height 22
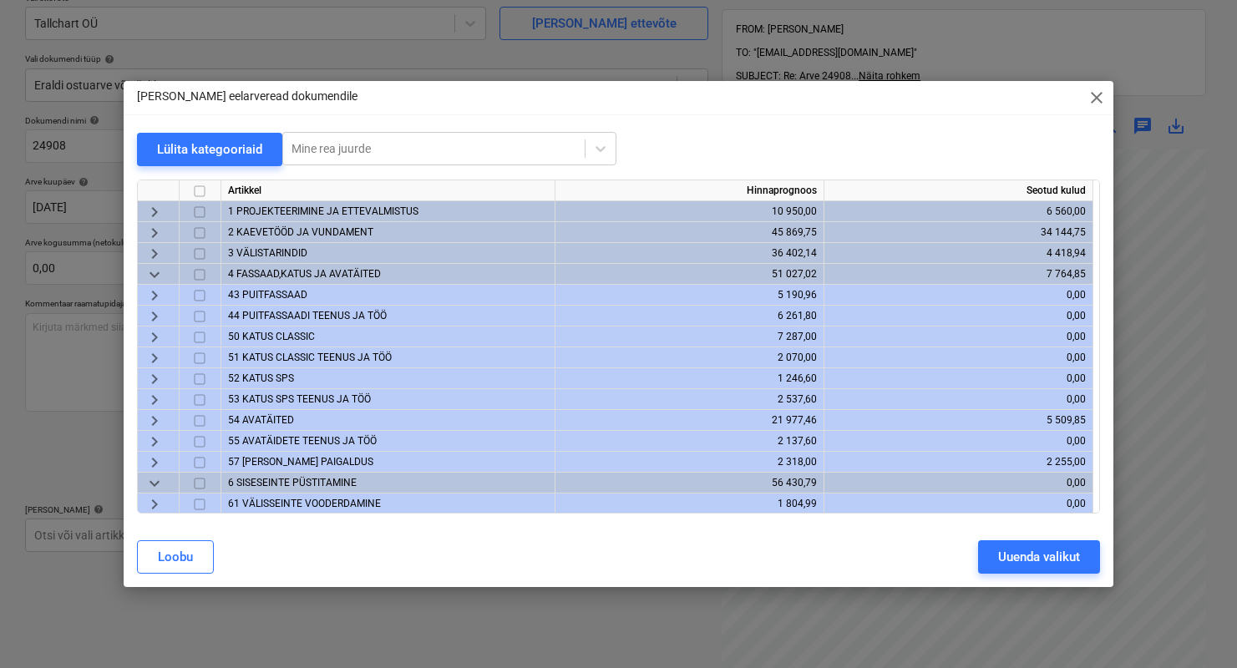
click at [271, 237] on span "2 KAEVETÖÖD JA VUNDAMENT" at bounding box center [300, 232] width 145 height 12
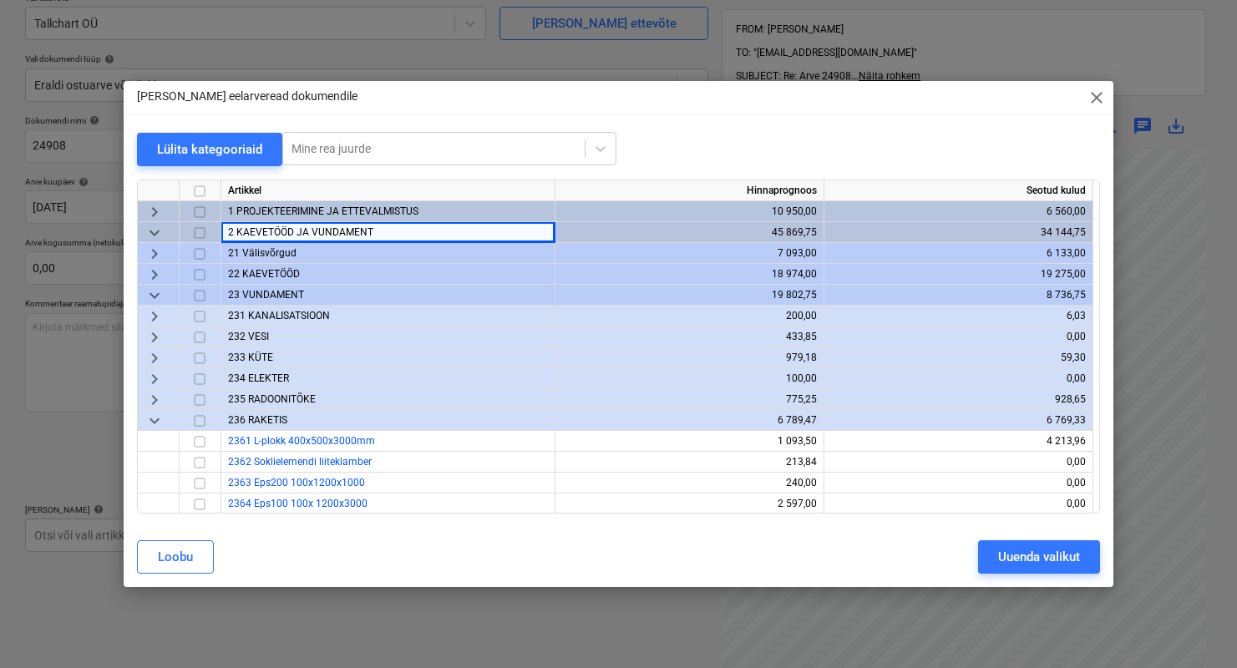
click at [200, 273] on input "checkbox" at bounding box center [200, 275] width 20 height 20
click at [245, 271] on span "22 KAEVETÖÖD" at bounding box center [264, 274] width 72 height 12
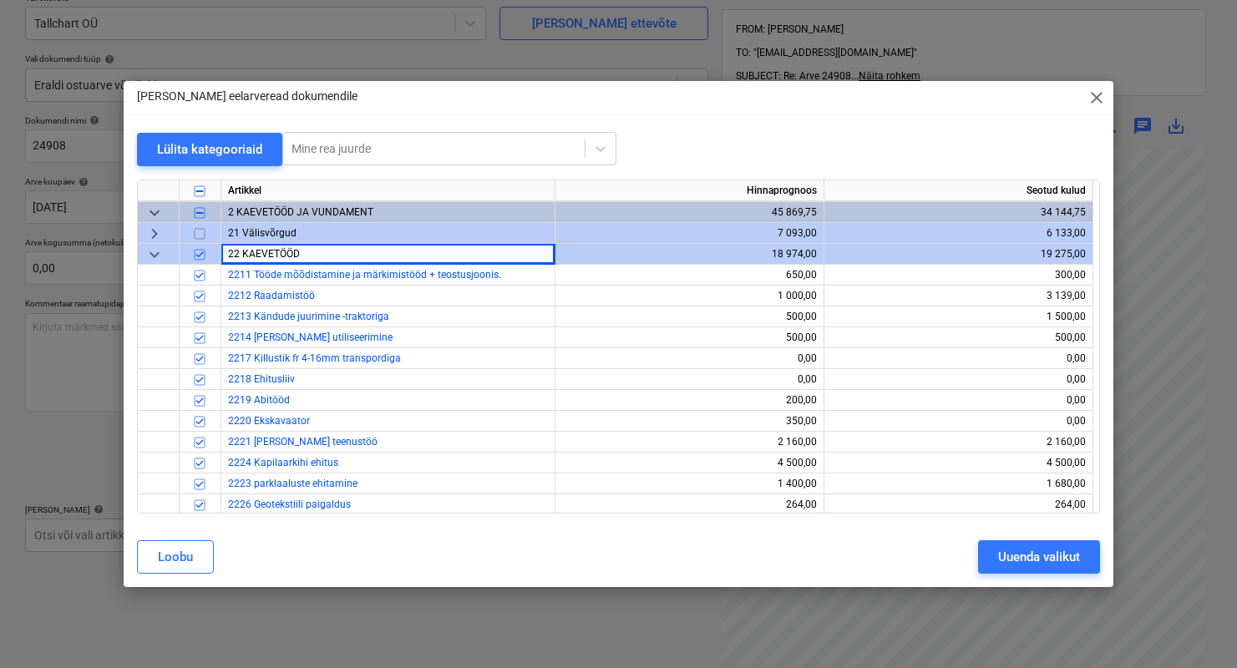
scroll to position [21, 0]
click at [204, 254] on input "checkbox" at bounding box center [200, 254] width 20 height 20
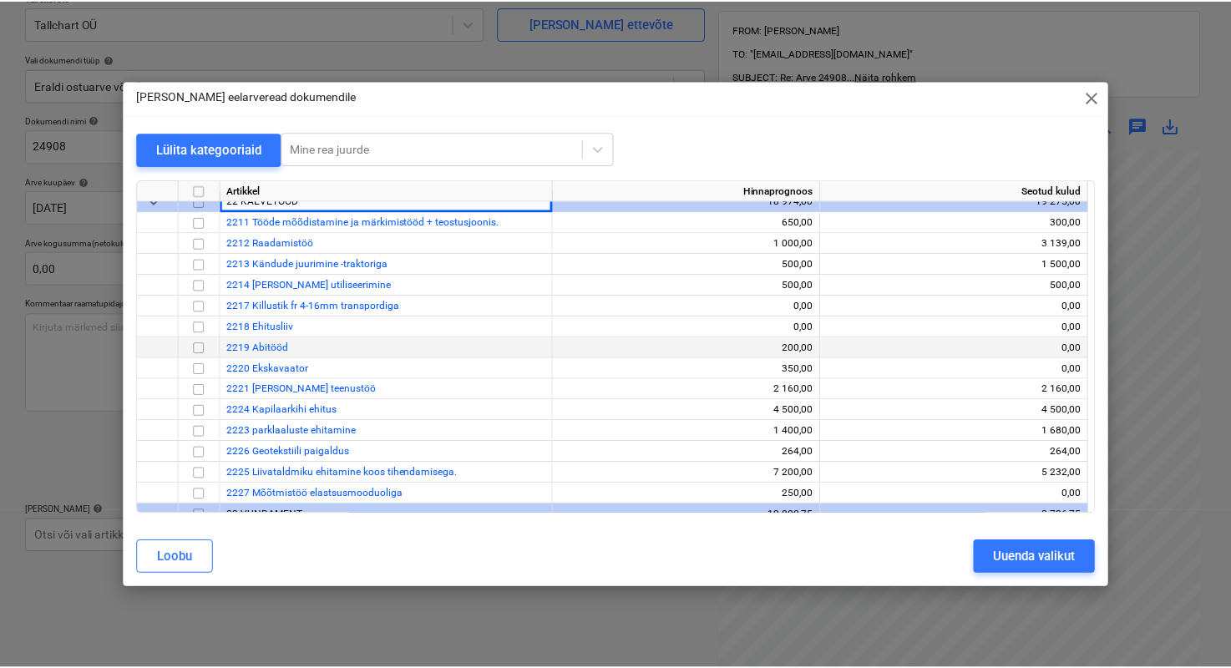
scroll to position [94, 0]
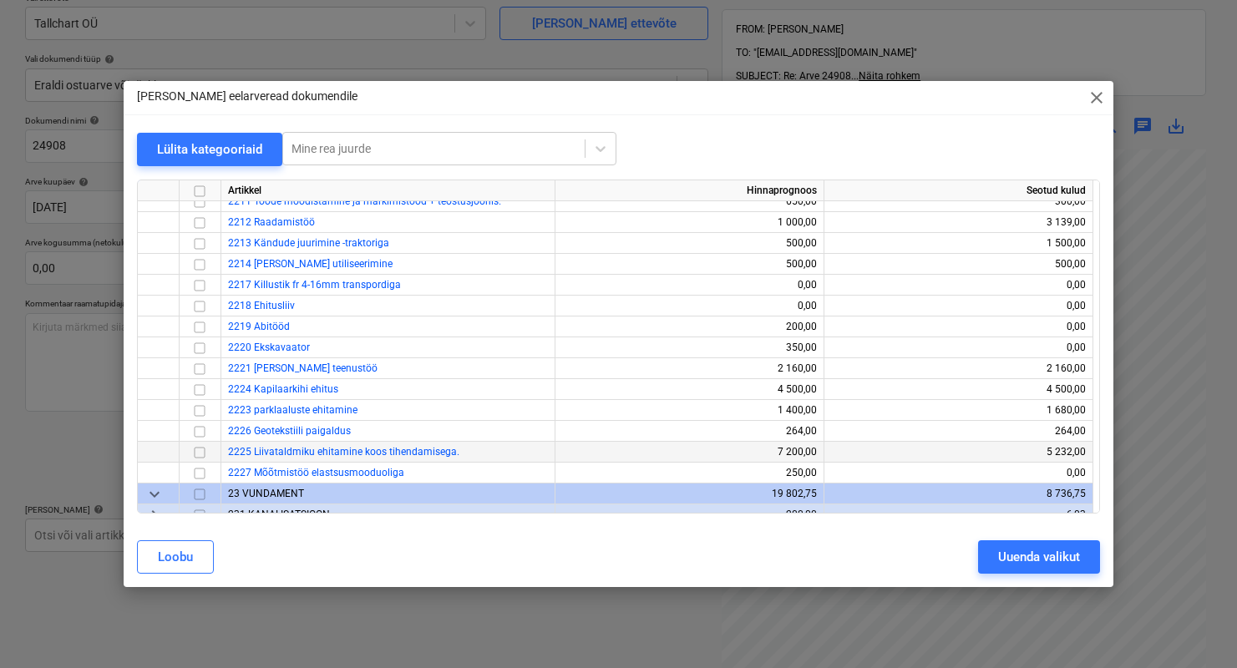
click at [202, 453] on input "checkbox" at bounding box center [200, 453] width 20 height 20
click at [1047, 556] on div "Uuenda valikut" at bounding box center [1039, 557] width 82 height 22
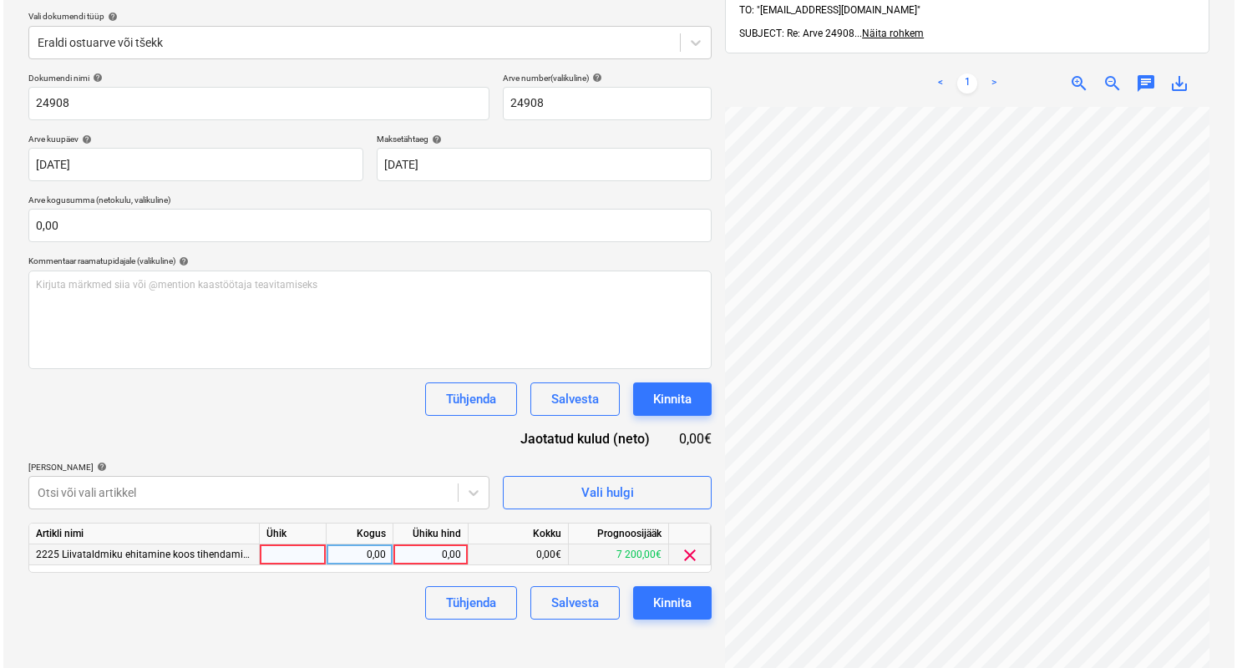
scroll to position [204, 0]
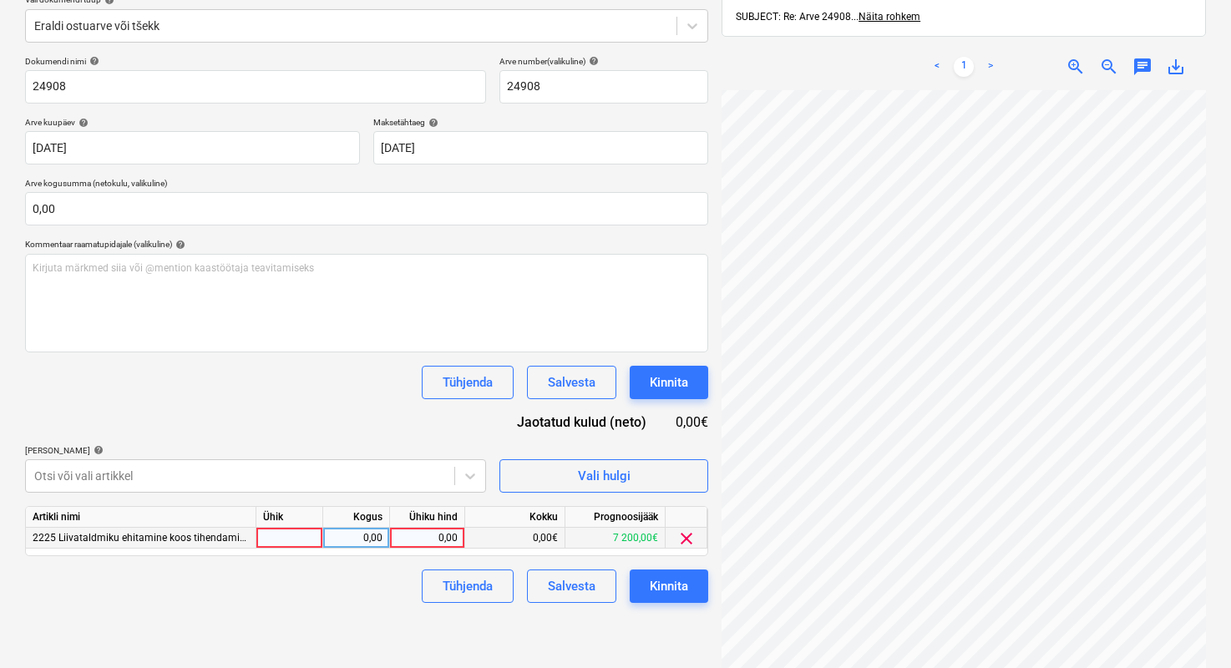
click at [306, 540] on div at bounding box center [289, 538] width 67 height 21
type input "1"
click at [368, 539] on div "0,00" at bounding box center [356, 538] width 53 height 21
click at [448, 530] on div "0,00" at bounding box center [427, 538] width 61 height 21
type input "19969"
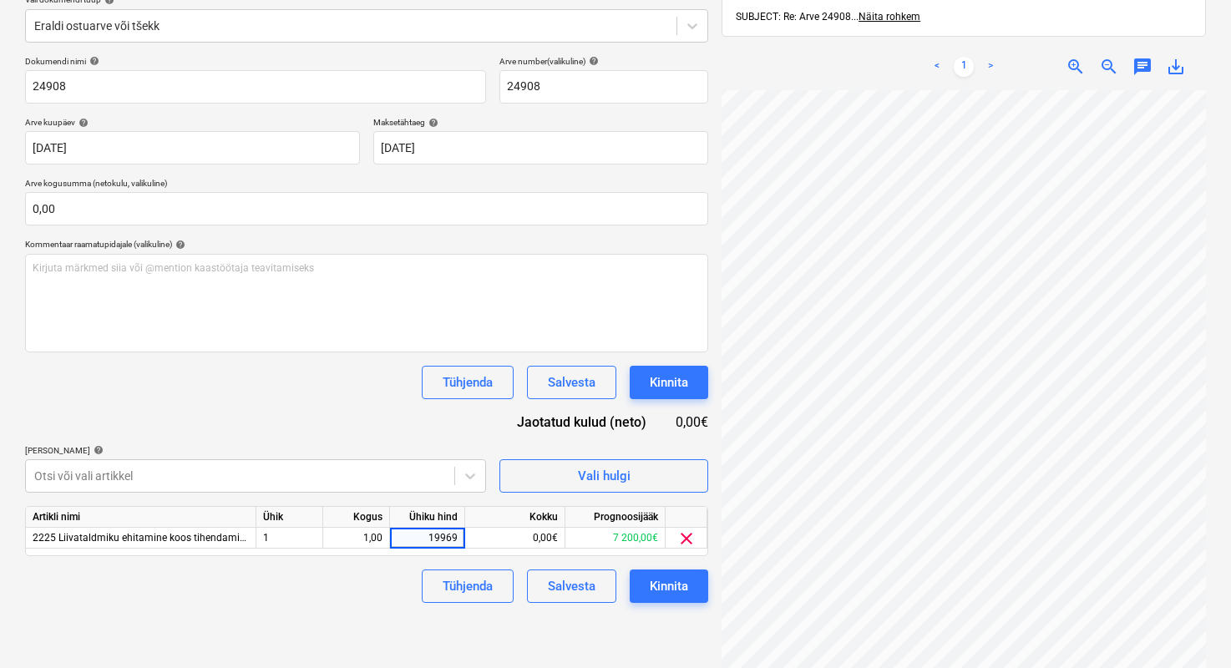
click at [377, 569] on div "Tühjenda Salvesta Kinnita" at bounding box center [366, 585] width 683 height 33
click at [638, 585] on button "Kinnita" at bounding box center [669, 585] width 78 height 33
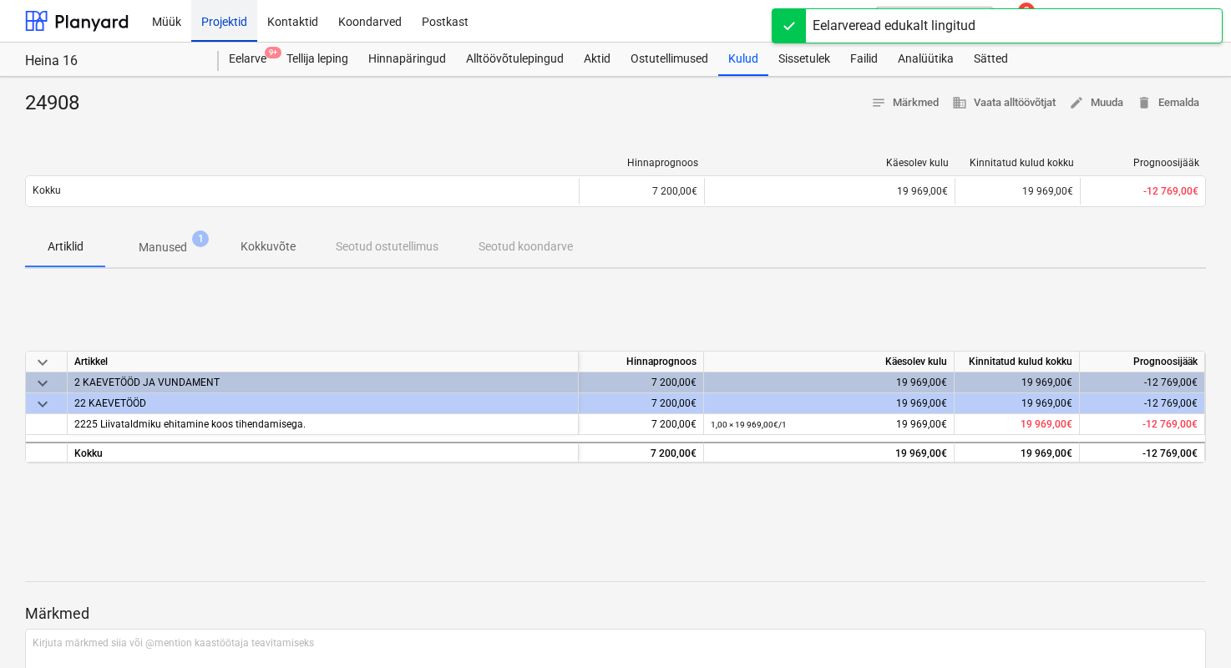
click at [202, 23] on div "Projektid" at bounding box center [224, 20] width 66 height 43
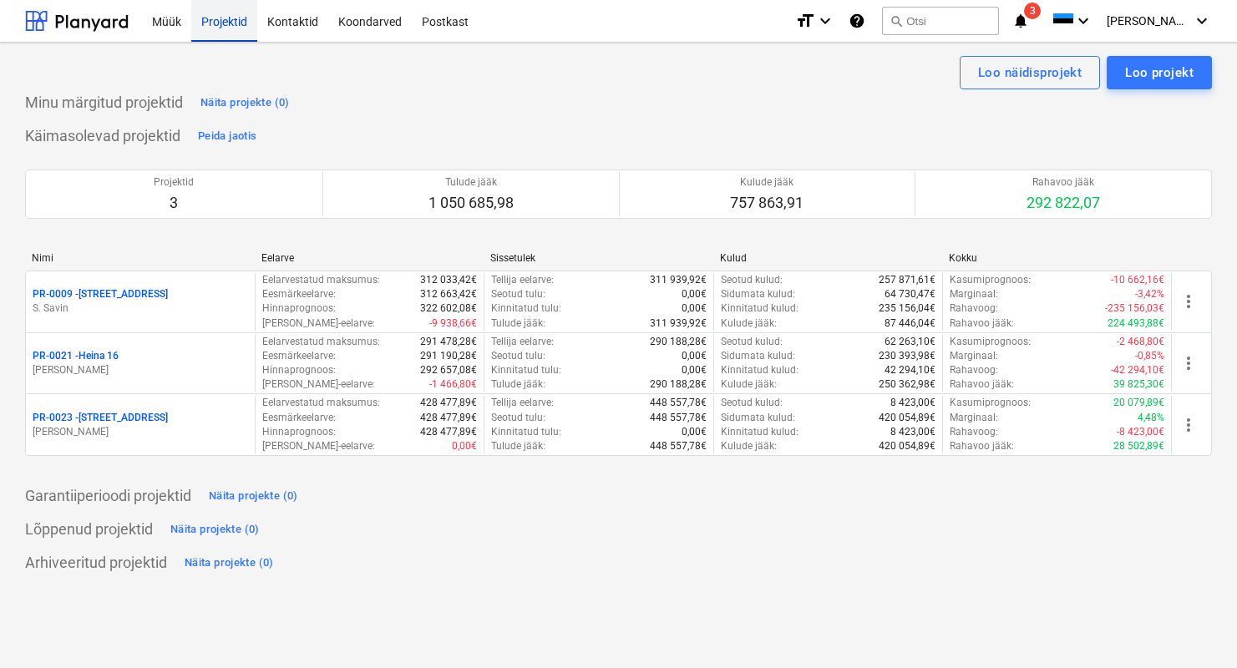
click at [235, 26] on div "Projektid" at bounding box center [224, 20] width 66 height 43
click at [217, 28] on div "Projektid" at bounding box center [224, 20] width 66 height 43
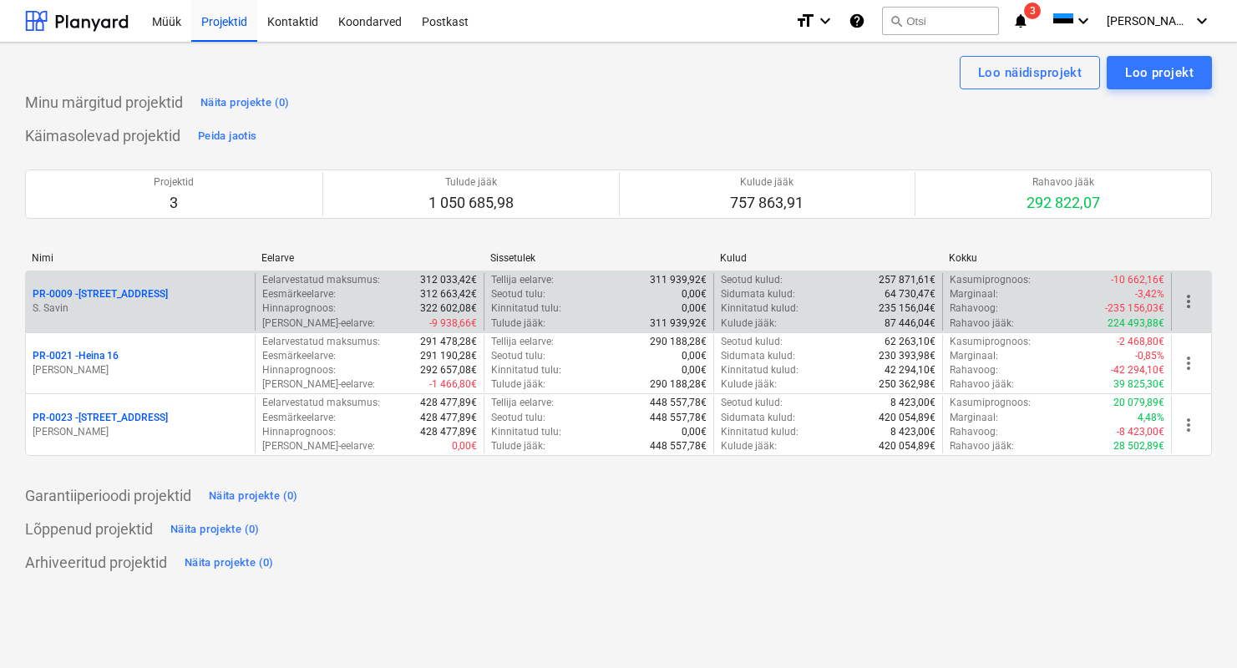
click at [98, 301] on p "S. Savin" at bounding box center [140, 308] width 215 height 14
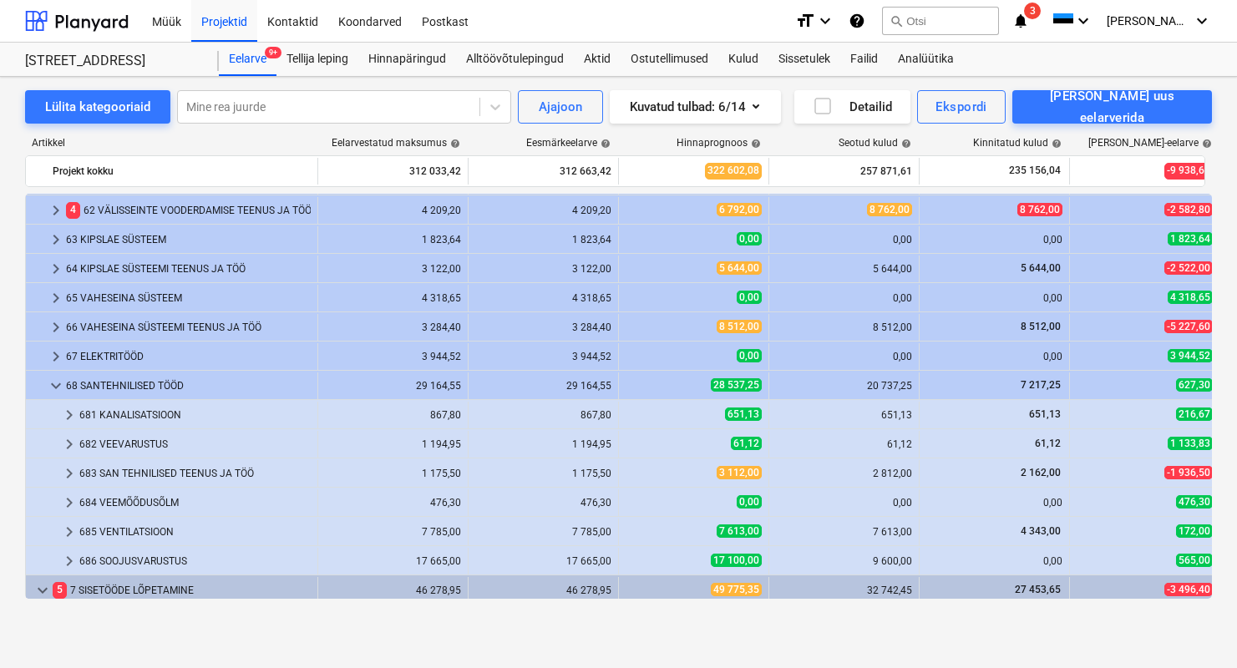
scroll to position [970, 0]
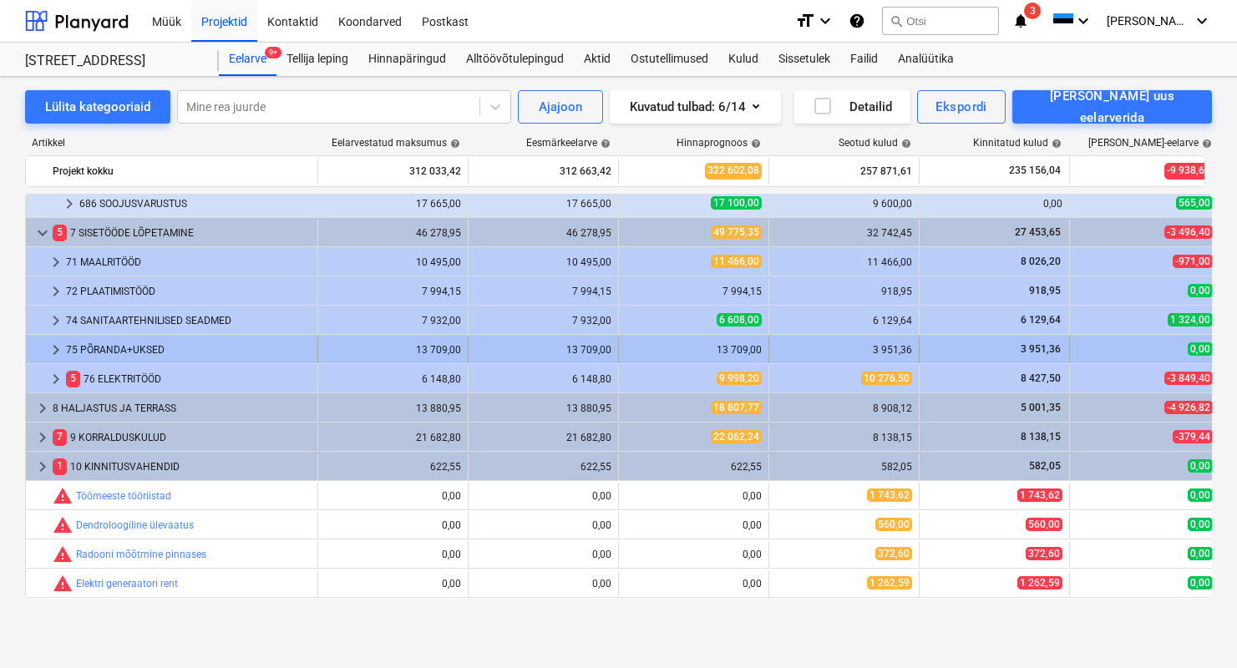
click at [135, 353] on div "75 PÕRANDA+UKSED" at bounding box center [188, 350] width 245 height 27
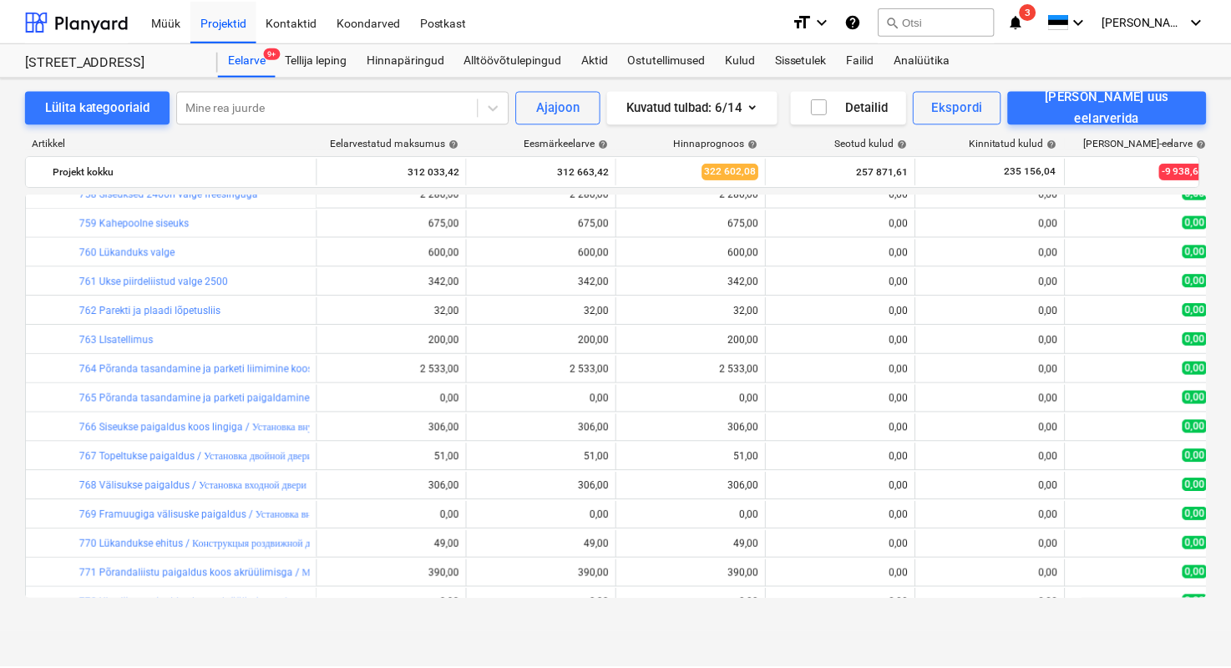
scroll to position [1183, 0]
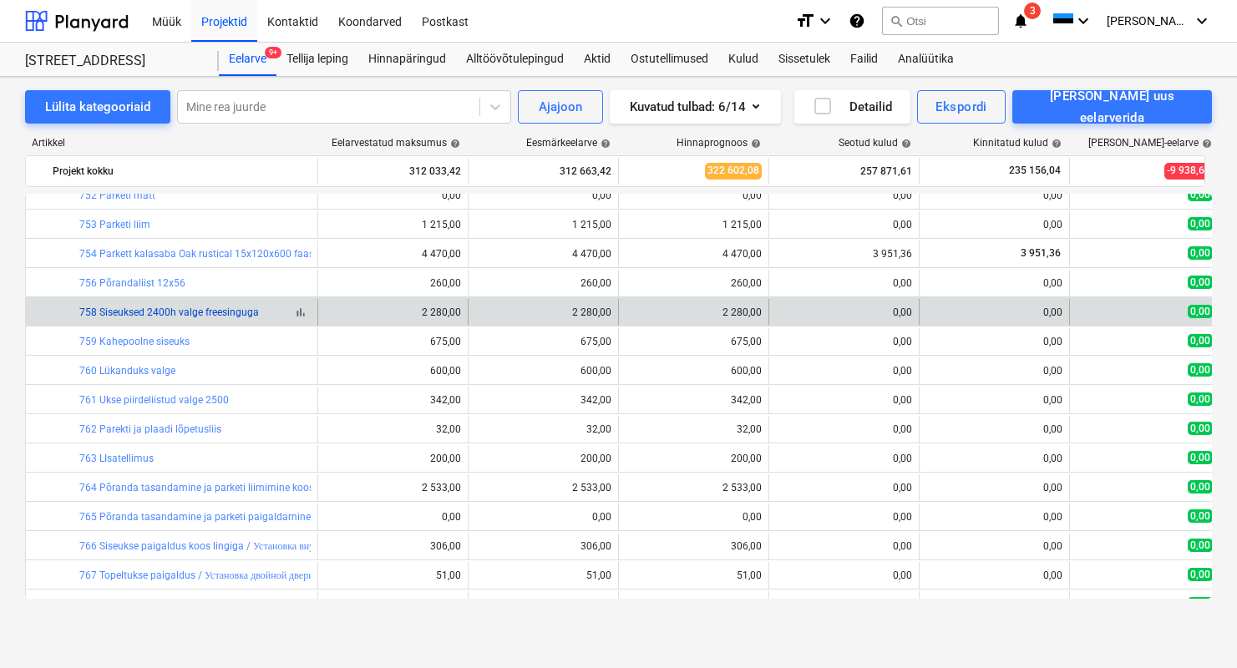
click at [167, 316] on link "758 Siseuksed 2400h valge freesinguga" at bounding box center [169, 312] width 180 height 12
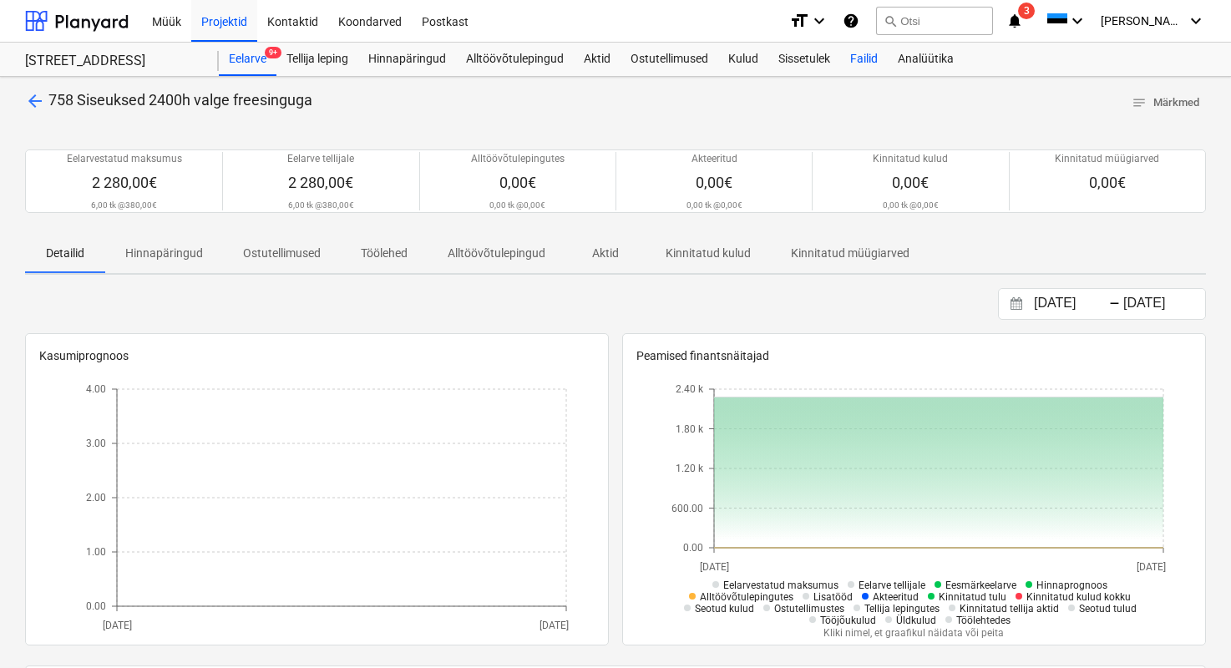
click at [857, 65] on div "Failid" at bounding box center [864, 59] width 48 height 33
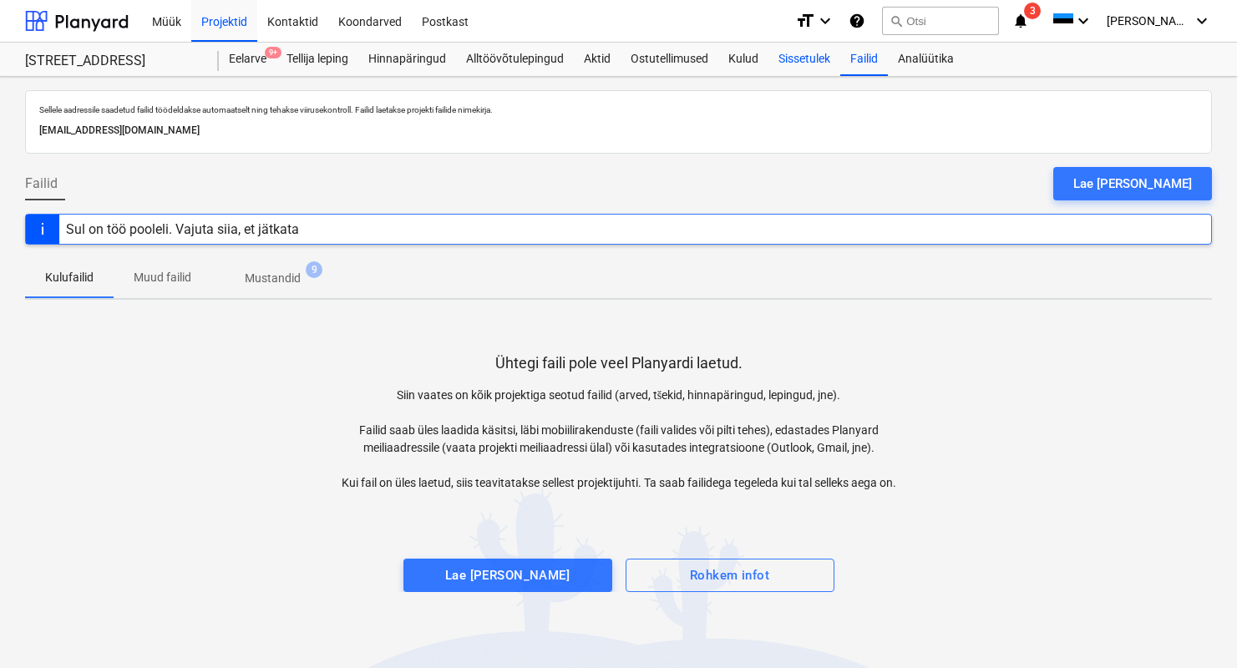
click at [824, 59] on div "Sissetulek" at bounding box center [804, 59] width 72 height 33
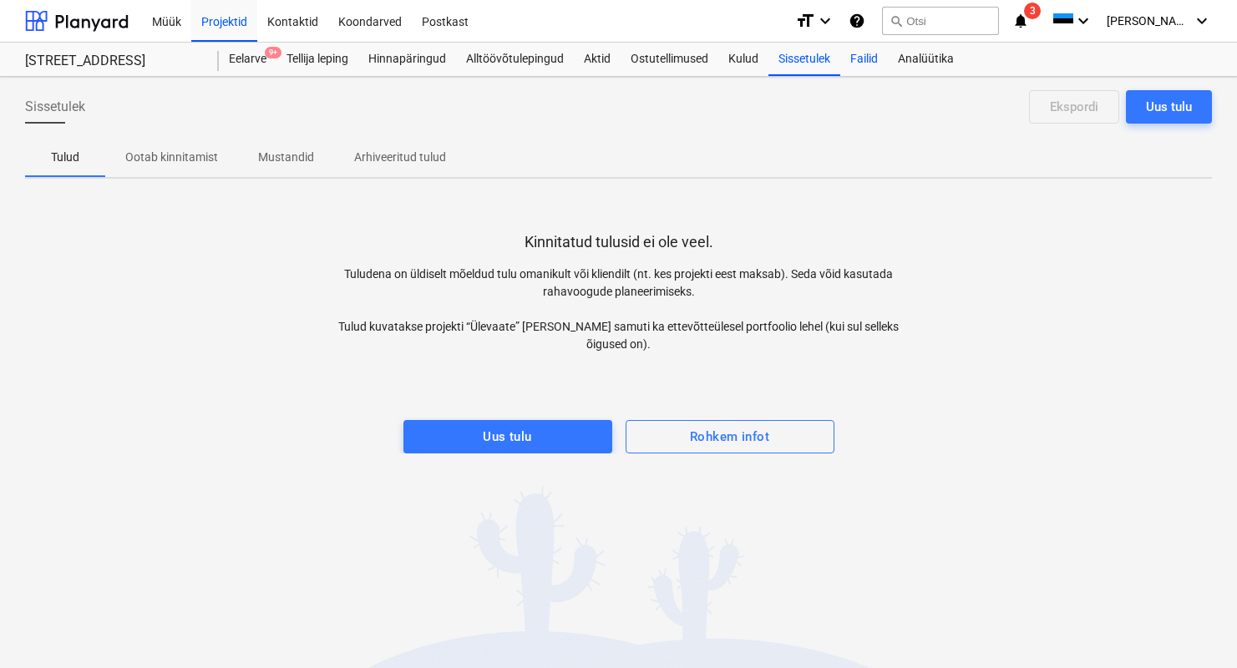
click at [868, 56] on div "Failid" at bounding box center [864, 59] width 48 height 33
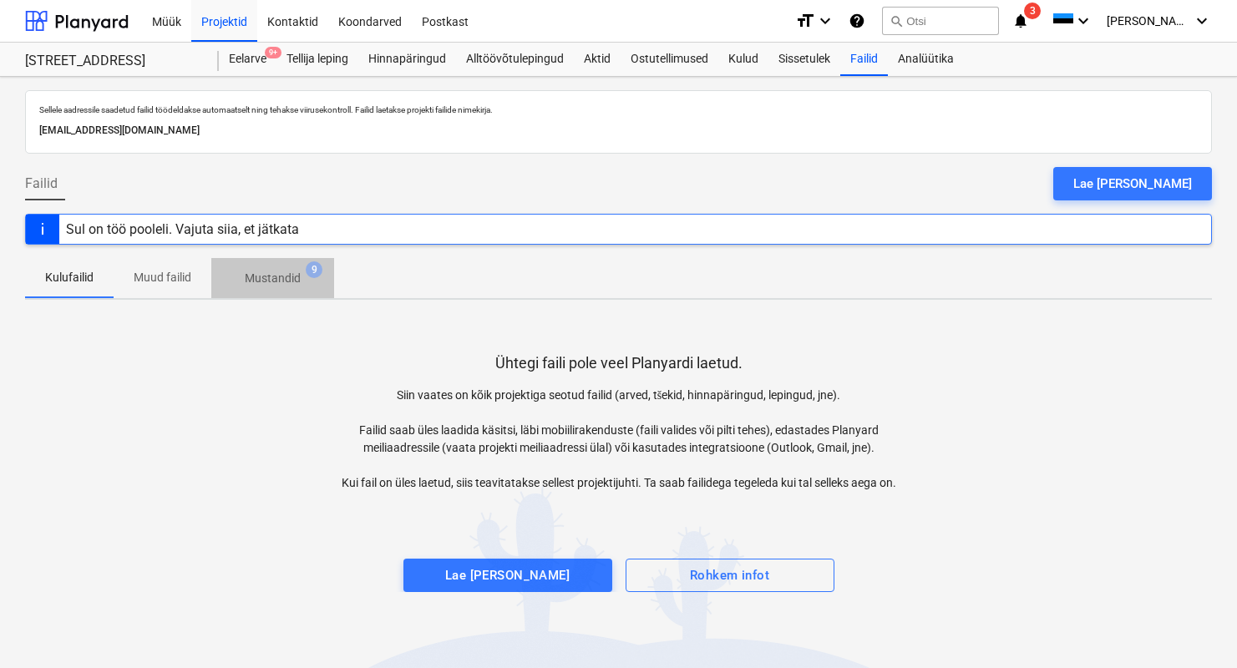
click at [275, 278] on p "Mustandid" at bounding box center [273, 279] width 56 height 18
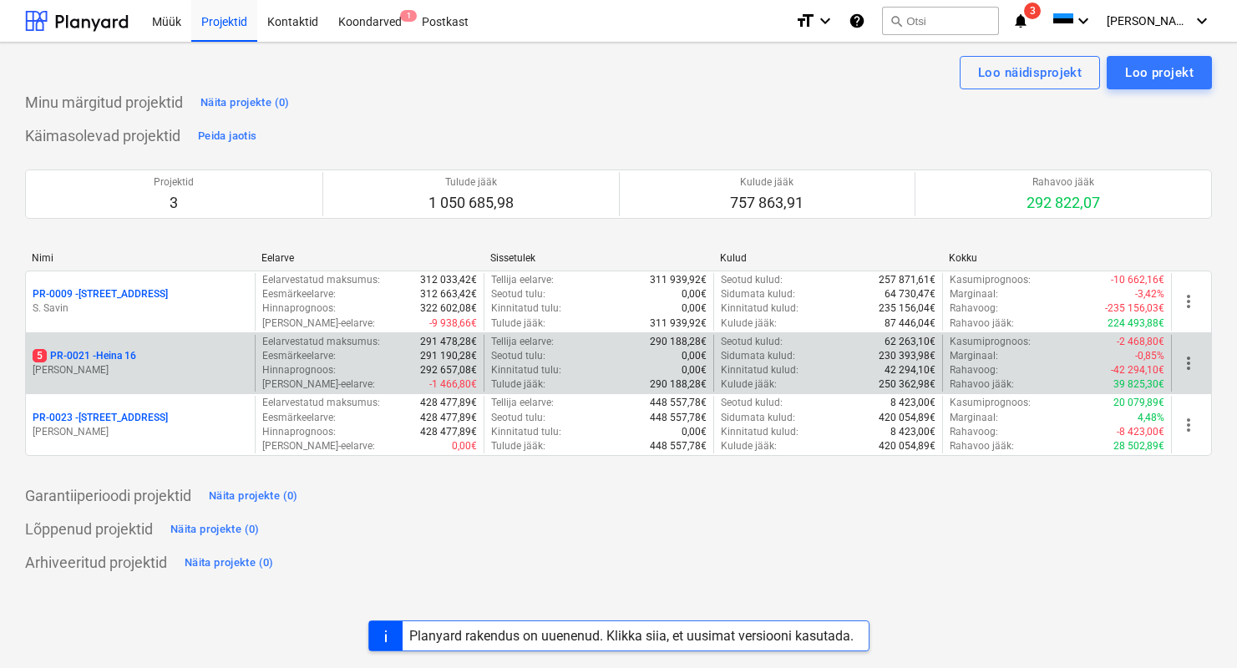
click at [125, 364] on p "[PERSON_NAME]" at bounding box center [140, 370] width 215 height 14
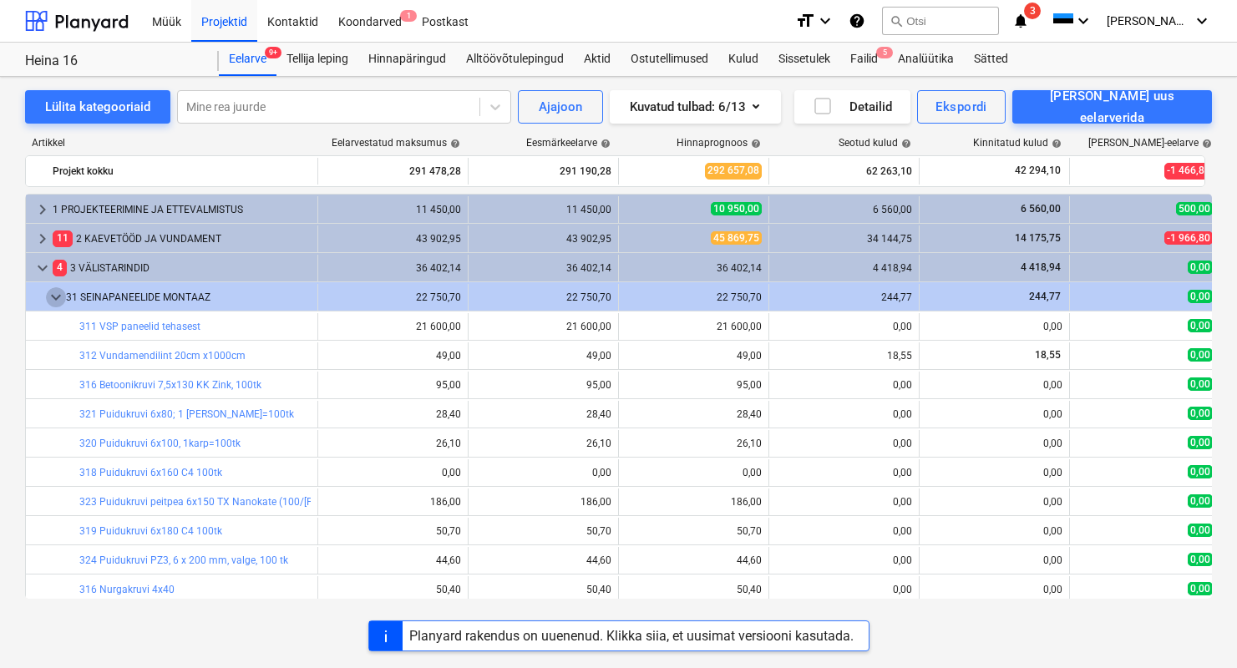
click at [53, 291] on span "keyboard_arrow_down" at bounding box center [56, 297] width 20 height 20
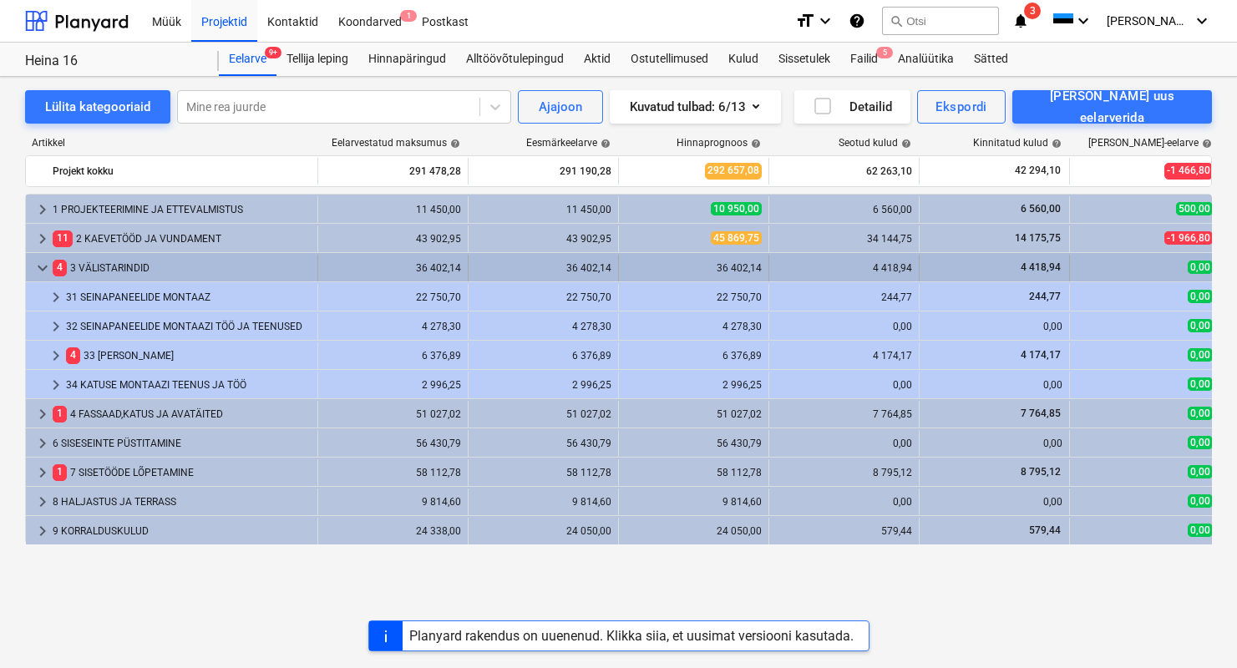
click at [48, 266] on span "keyboard_arrow_down" at bounding box center [43, 268] width 20 height 20
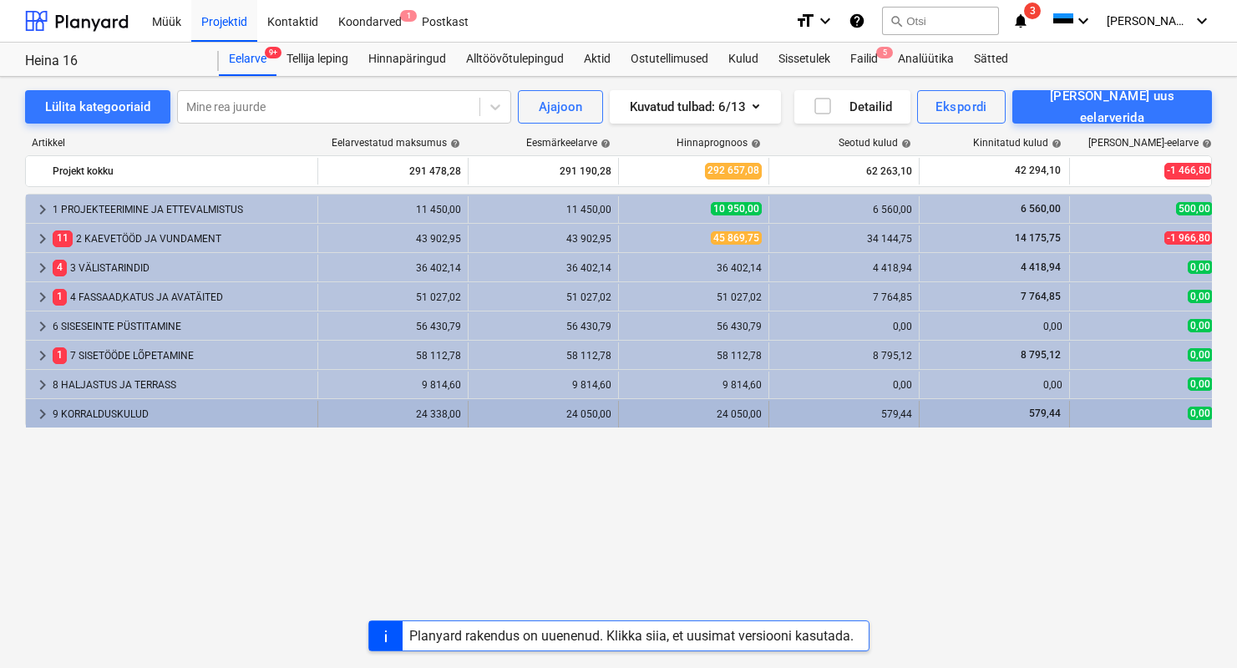
click at [124, 418] on div "9 KORRALDUSKULUD" at bounding box center [182, 414] width 258 height 27
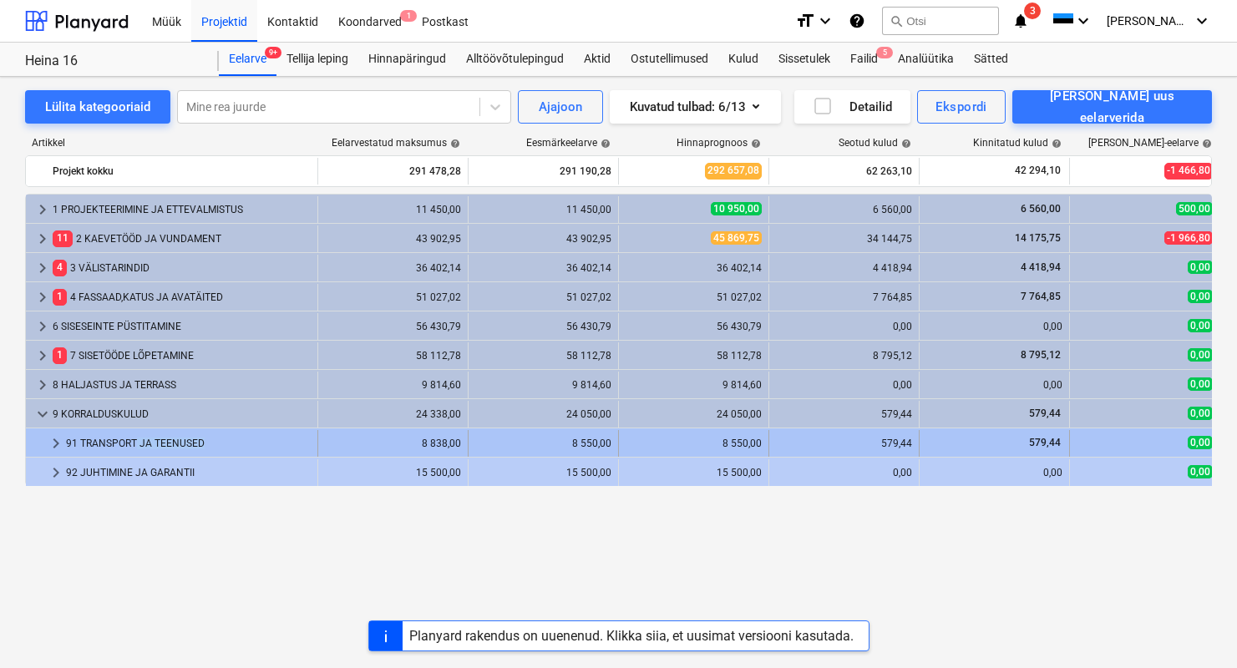
click at [134, 448] on div "91 TRANSPORT JA TEENUSED" at bounding box center [188, 443] width 245 height 27
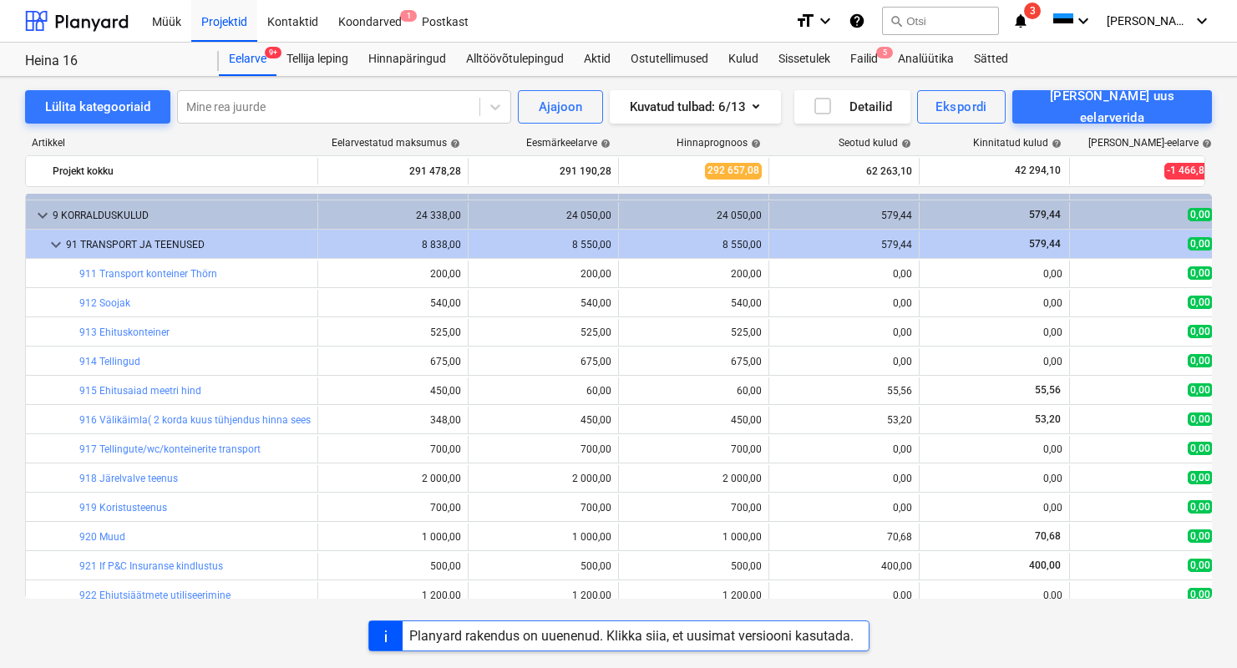
scroll to position [230, 0]
